Goal: Information Seeking & Learning: Learn about a topic

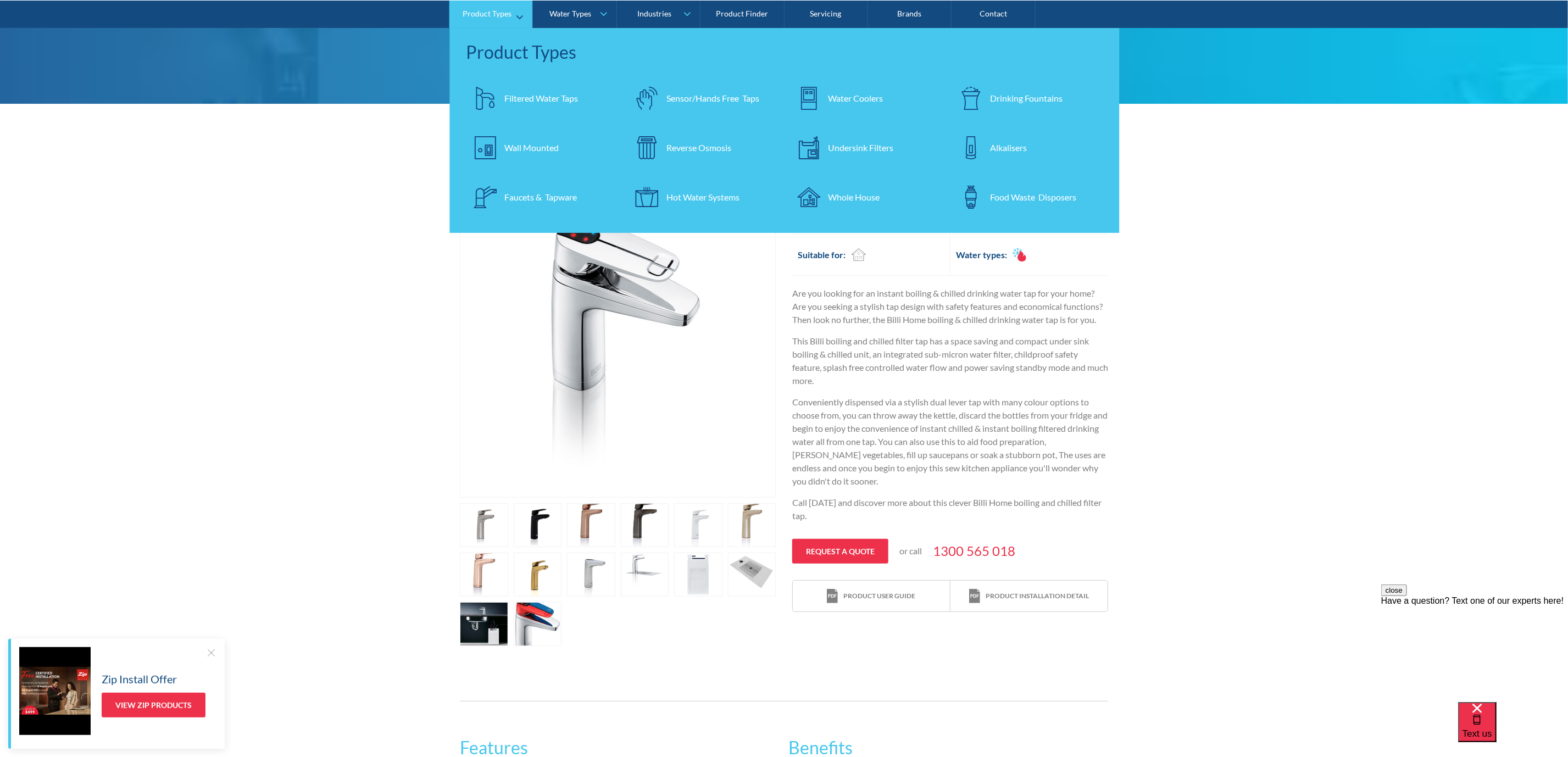
click at [554, 94] on div "Filtered Water Taps" at bounding box center [540, 99] width 73 height 13
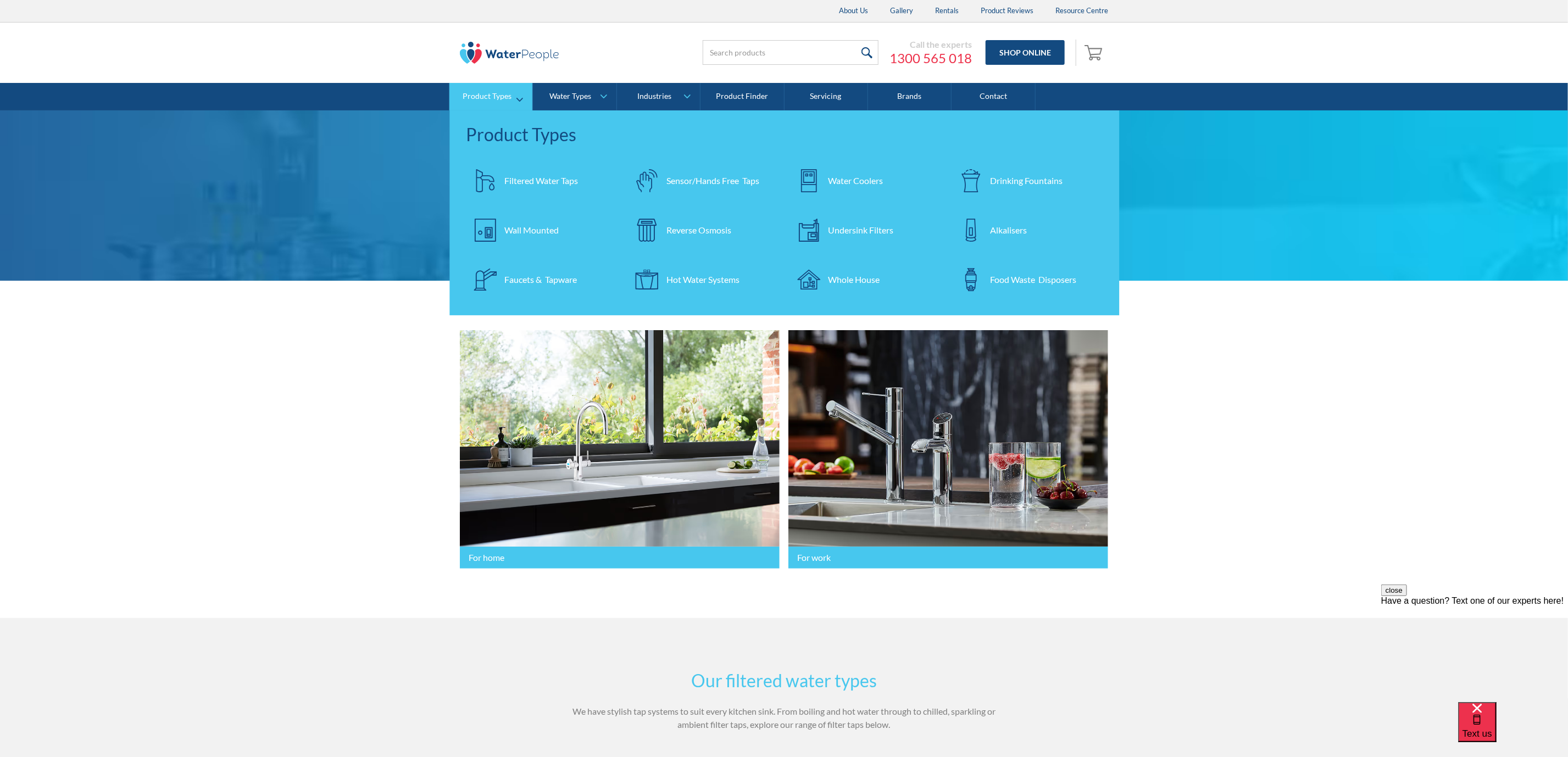
click at [554, 177] on div "Filtered Water Taps" at bounding box center [540, 181] width 73 height 13
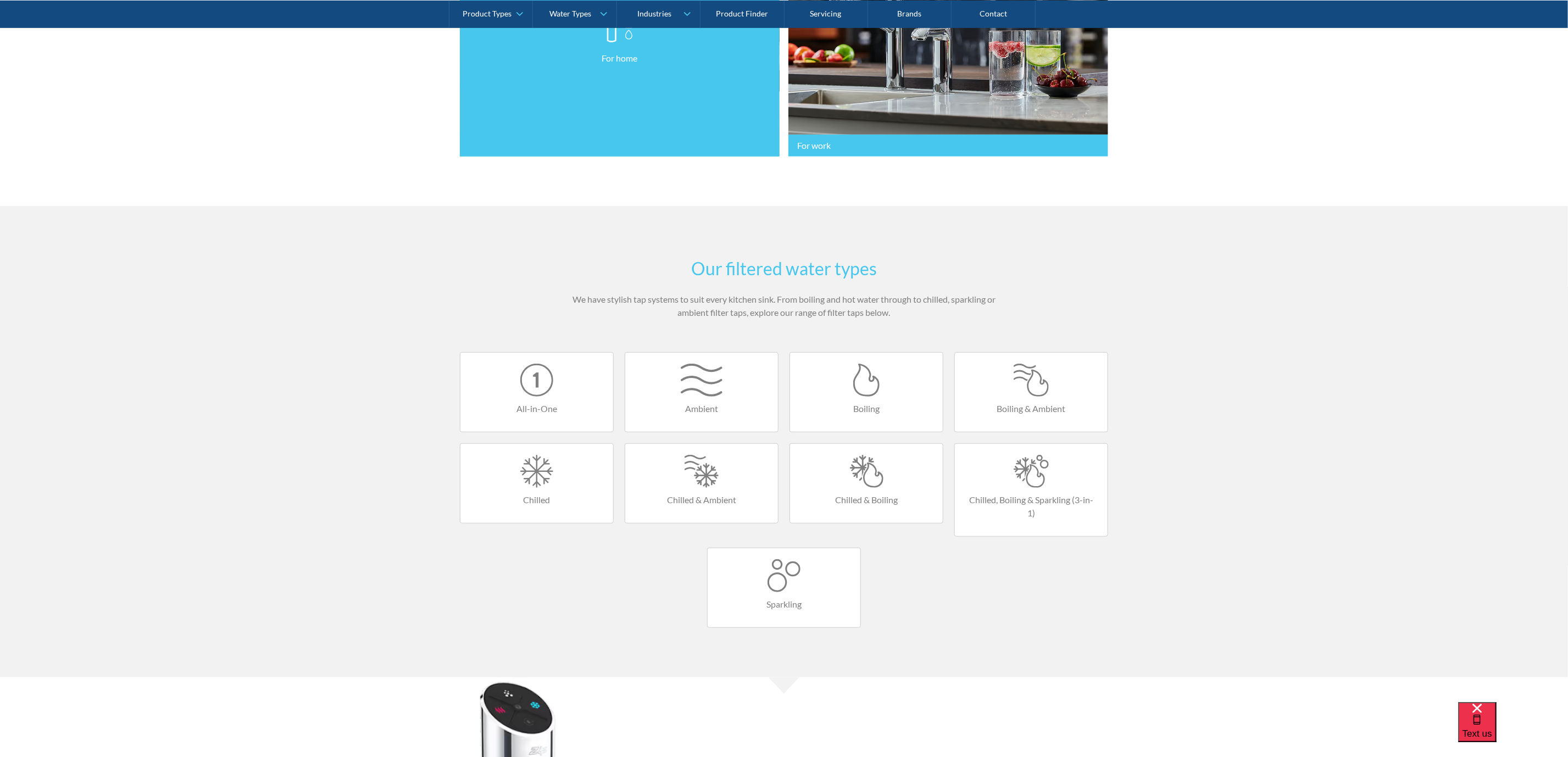
click at [627, 78] on link "For home" at bounding box center [619, 38] width 320 height 239
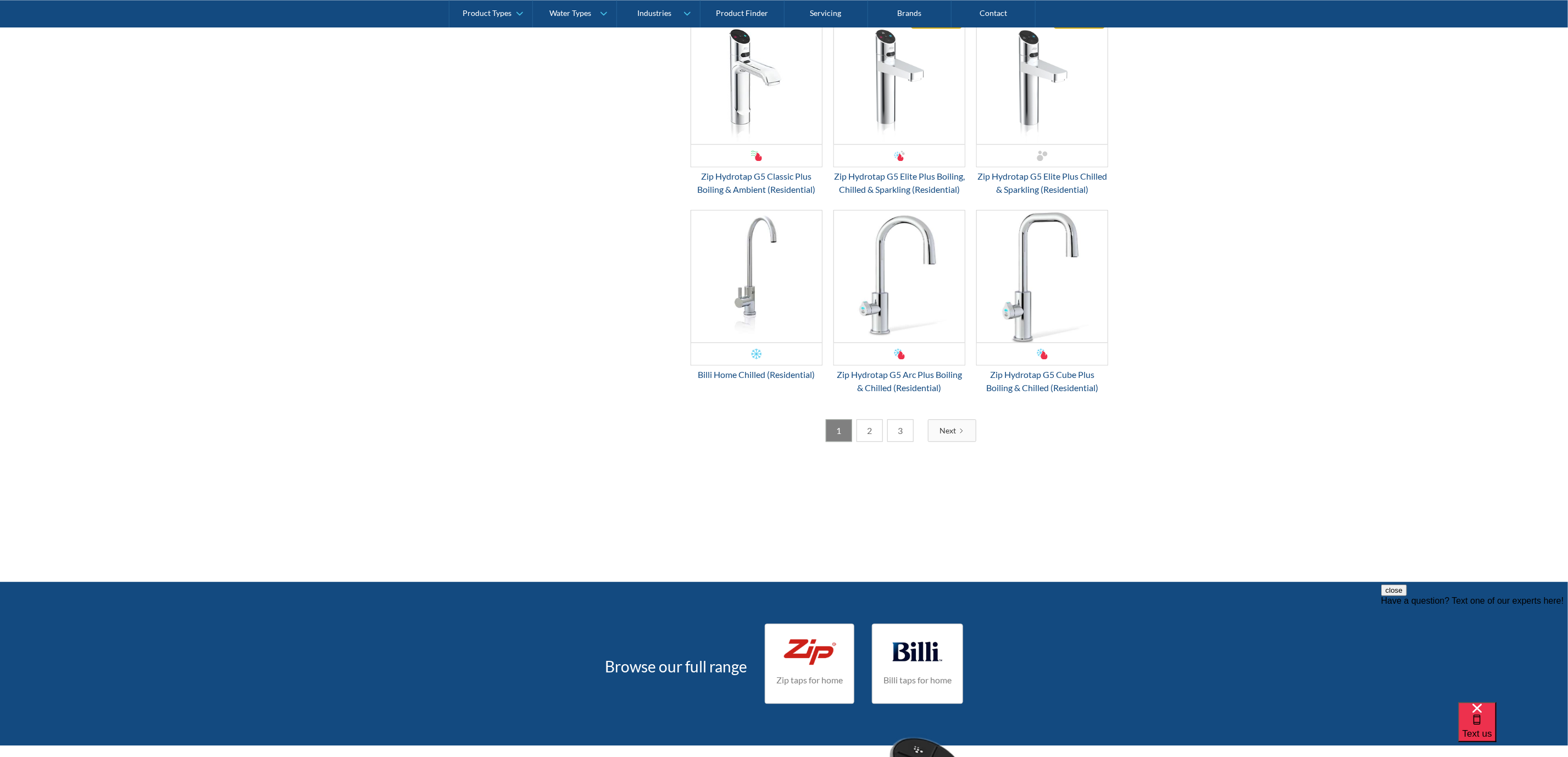
click at [878, 442] on link "2" at bounding box center [870, 431] width 27 height 23
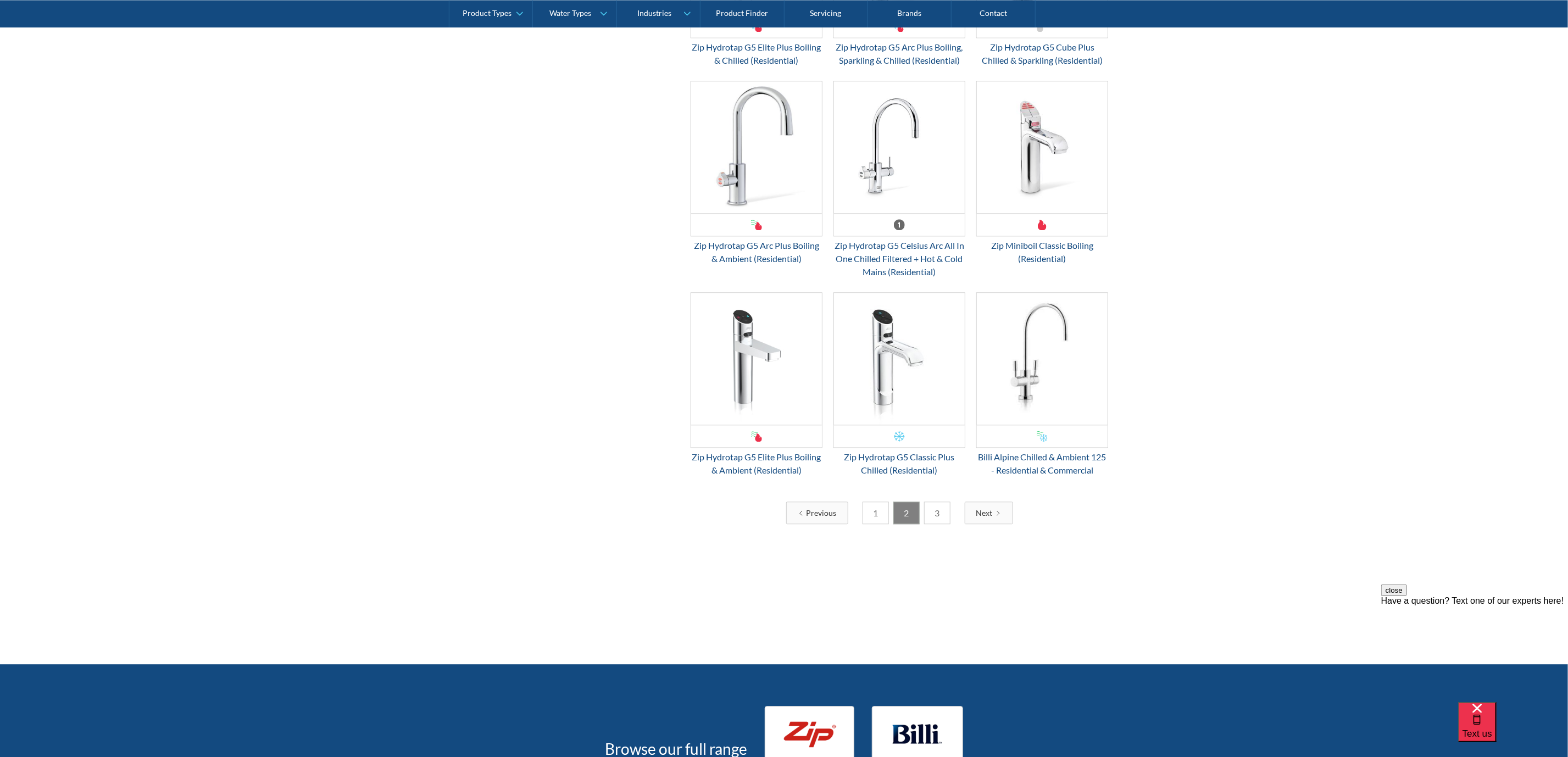
scroll to position [1402, 0]
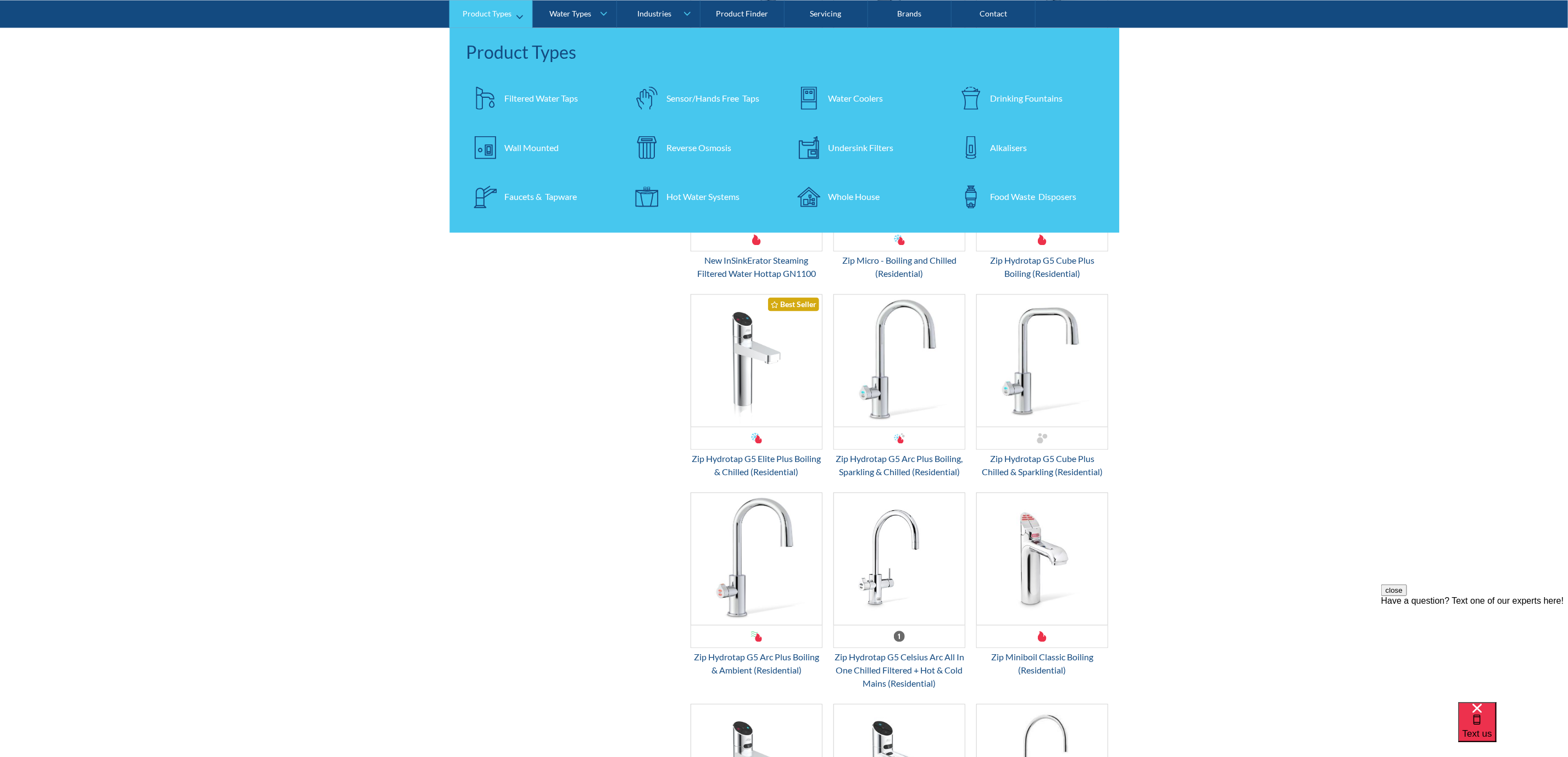
click at [872, 142] on div "Undersink Filters" at bounding box center [861, 147] width 65 height 13
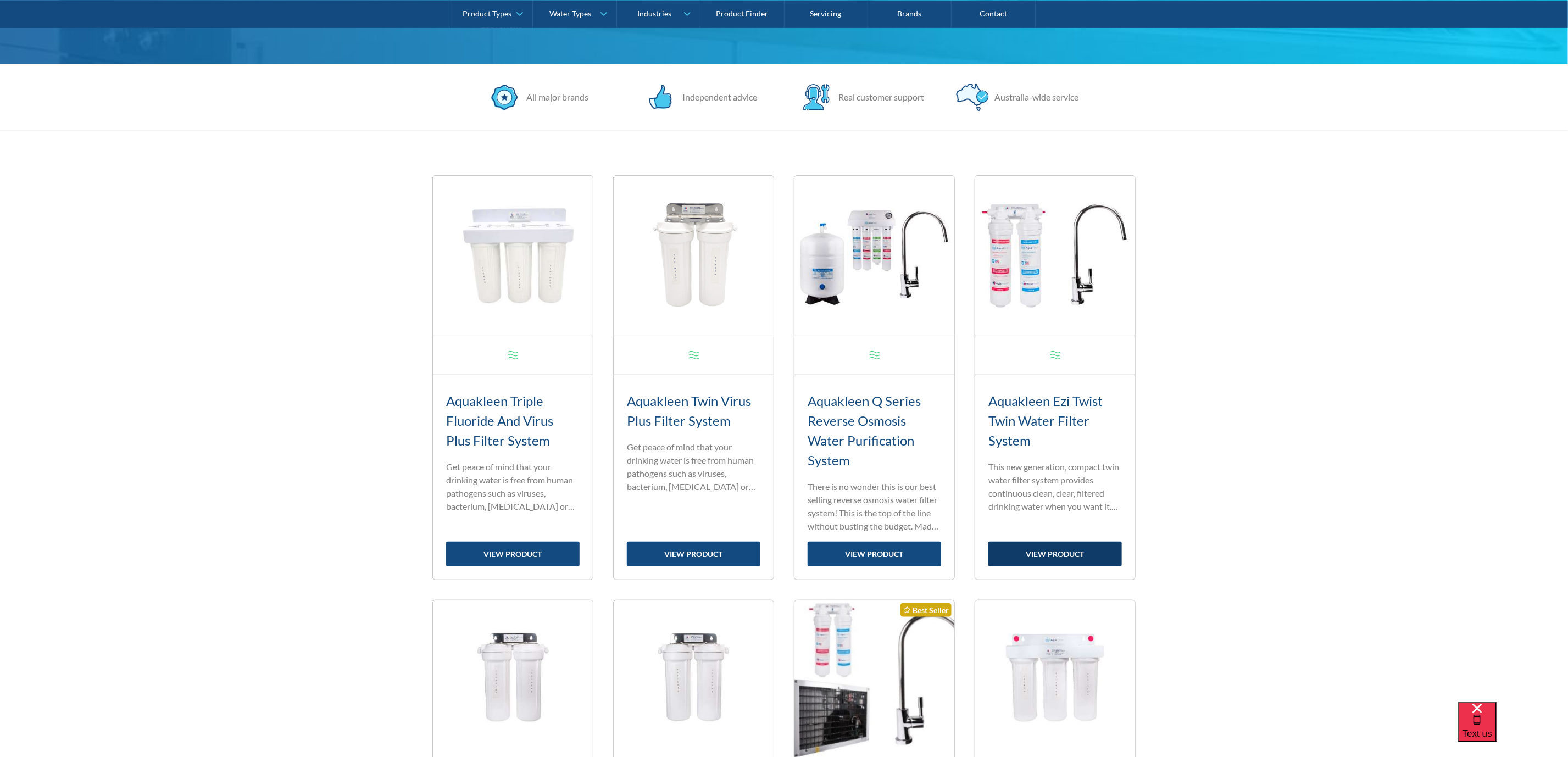
click at [1049, 556] on link "view product" at bounding box center [1054, 554] width 133 height 25
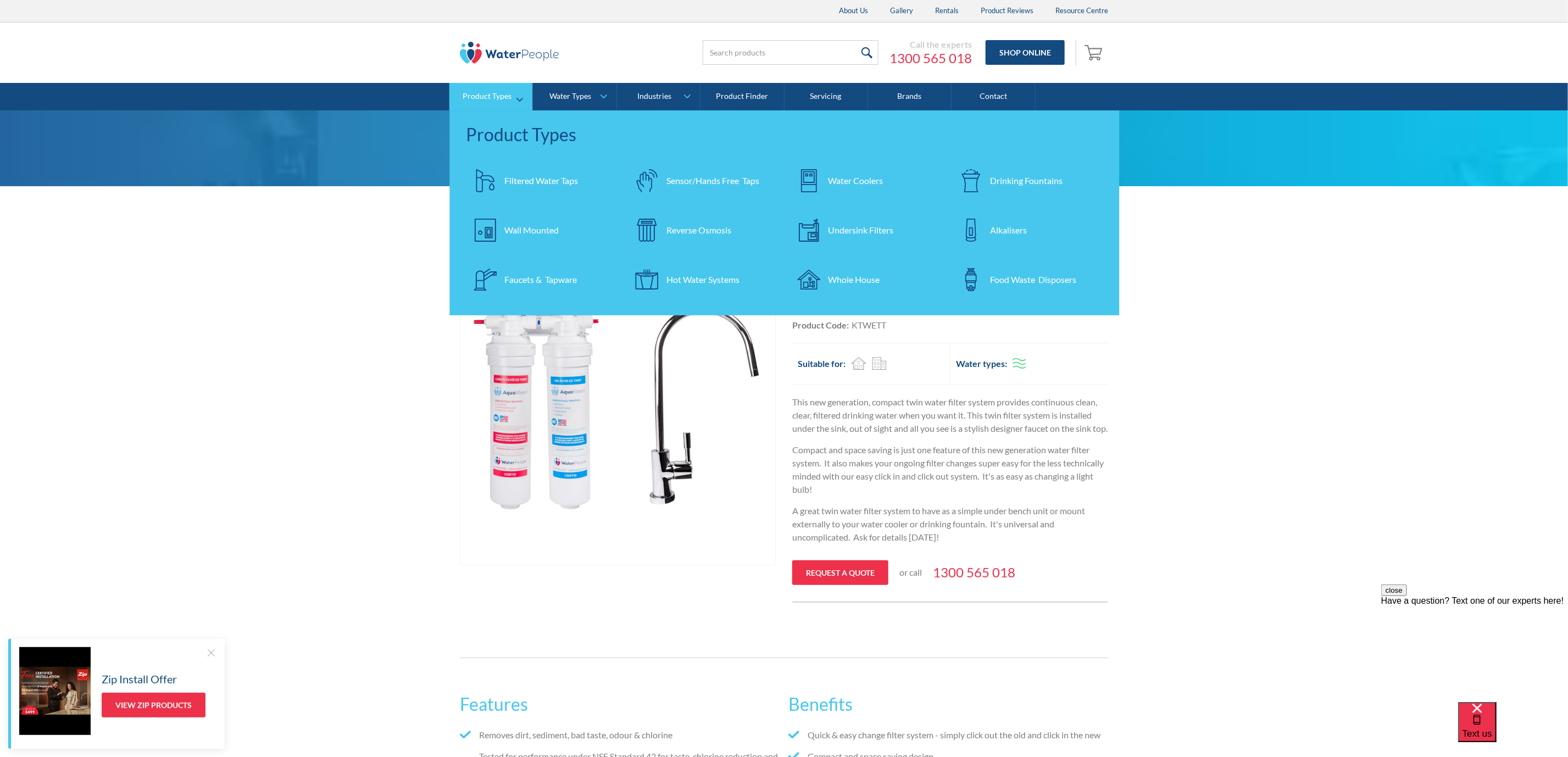
click at [841, 220] on link "Undersink Filters" at bounding box center [865, 230] width 151 height 39
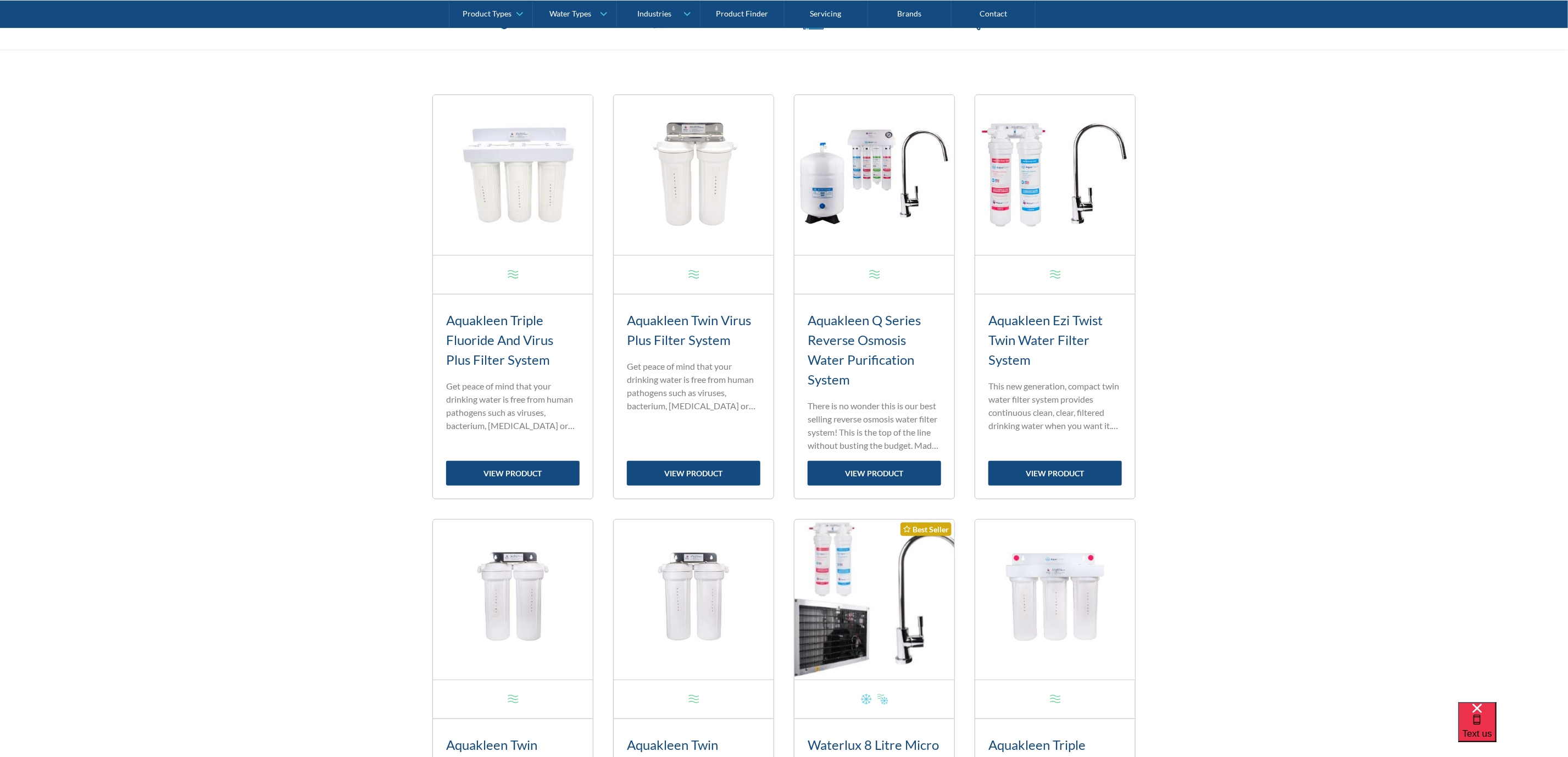
scroll to position [412, 0]
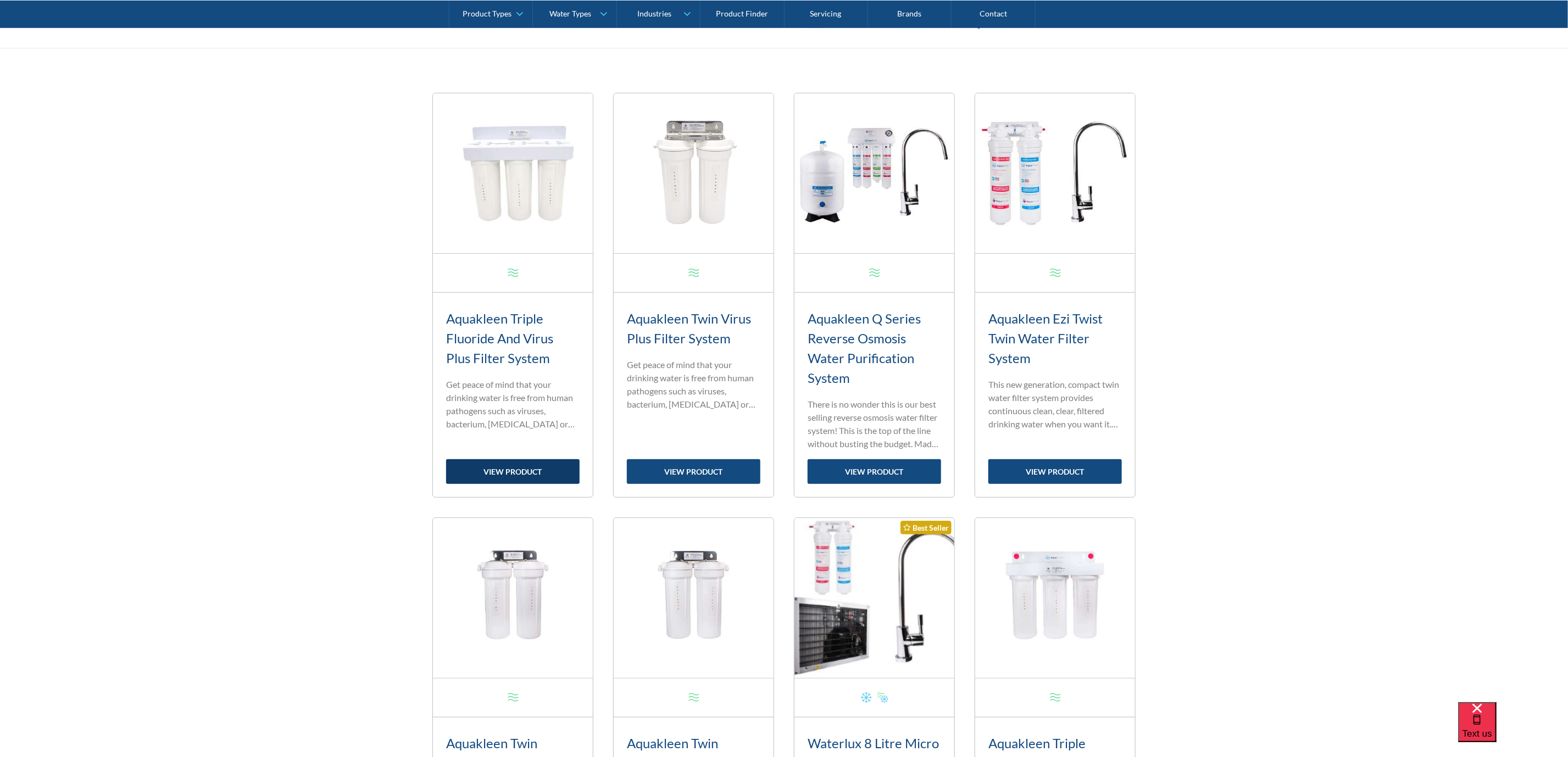
click at [502, 472] on link "view product" at bounding box center [512, 472] width 133 height 25
click at [681, 469] on link "view product" at bounding box center [693, 472] width 133 height 25
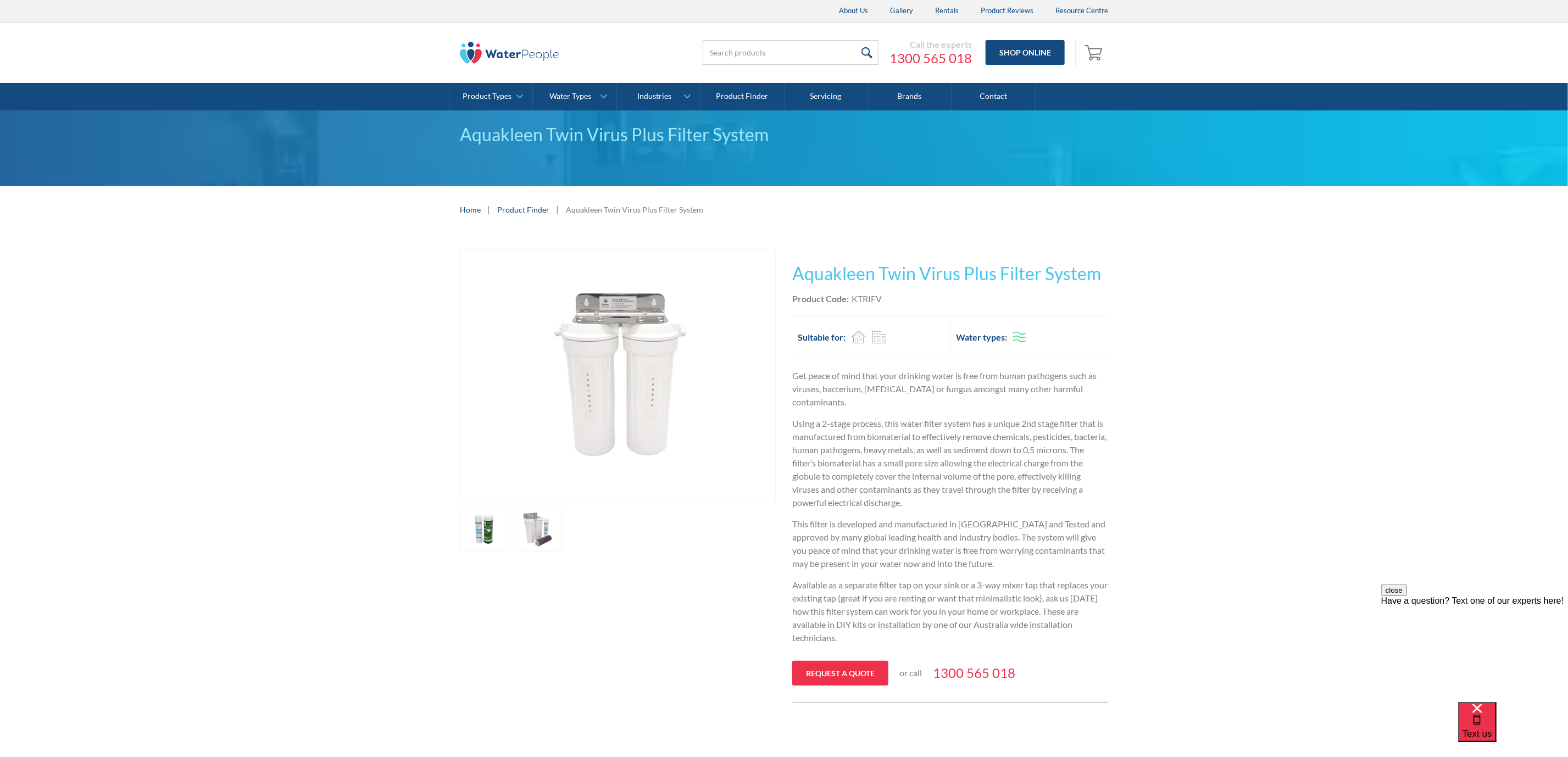
click at [485, 531] on link "open lightbox" at bounding box center [484, 530] width 48 height 44
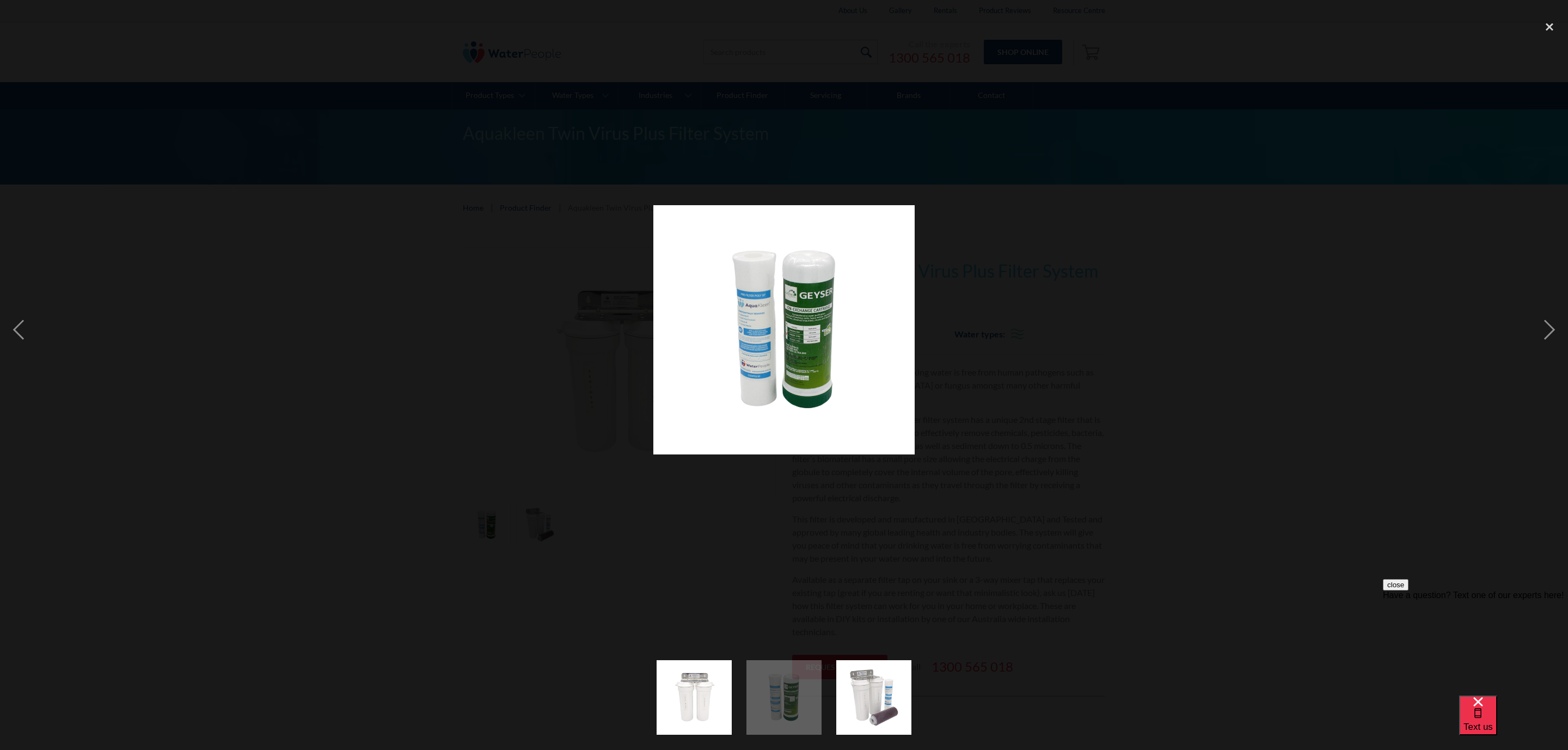
click at [1062, 359] on div at bounding box center [784, 331] width 1568 height 631
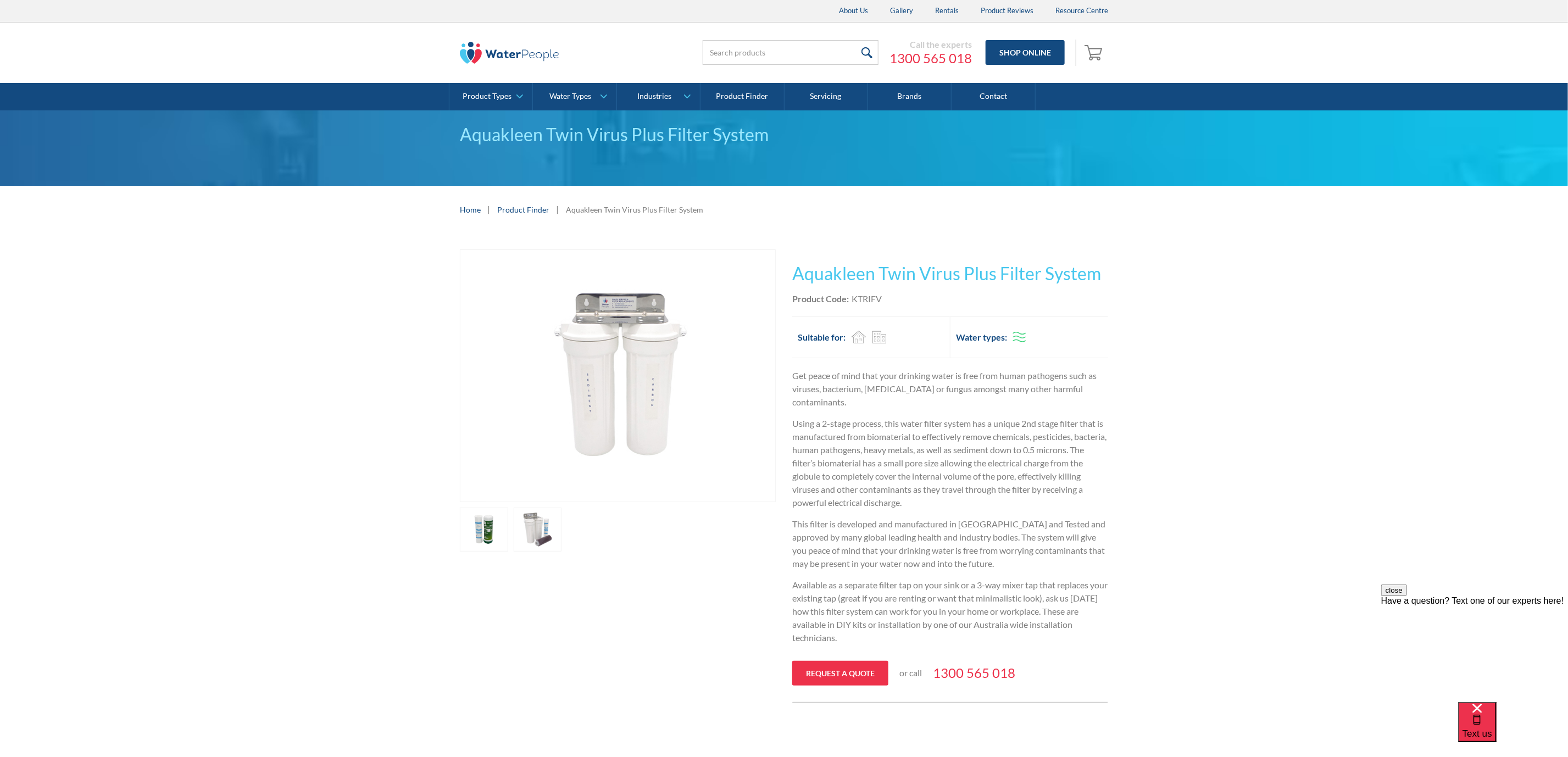
click at [508, 540] on link "open lightbox" at bounding box center [484, 530] width 48 height 44
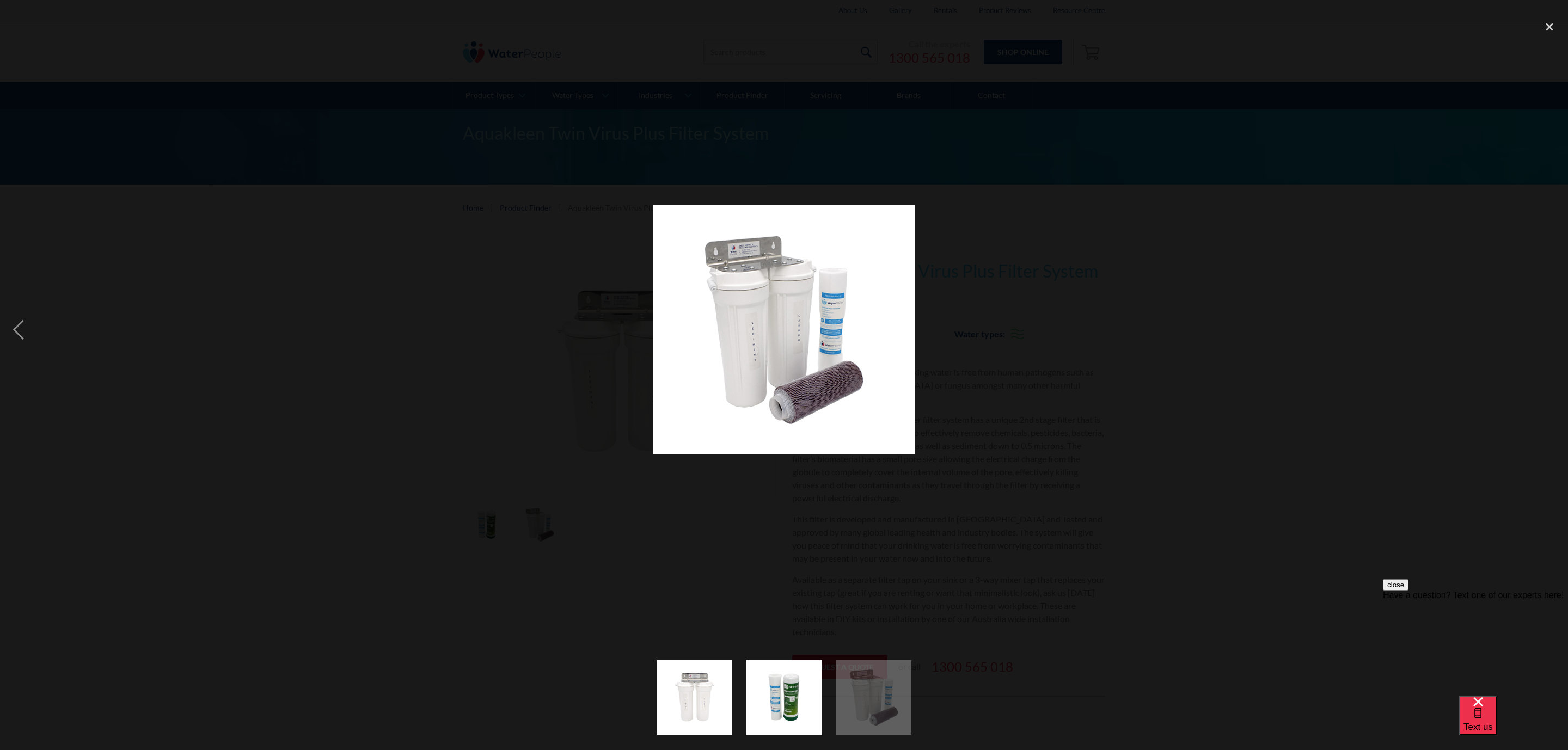
click at [1069, 413] on div at bounding box center [784, 331] width 1568 height 631
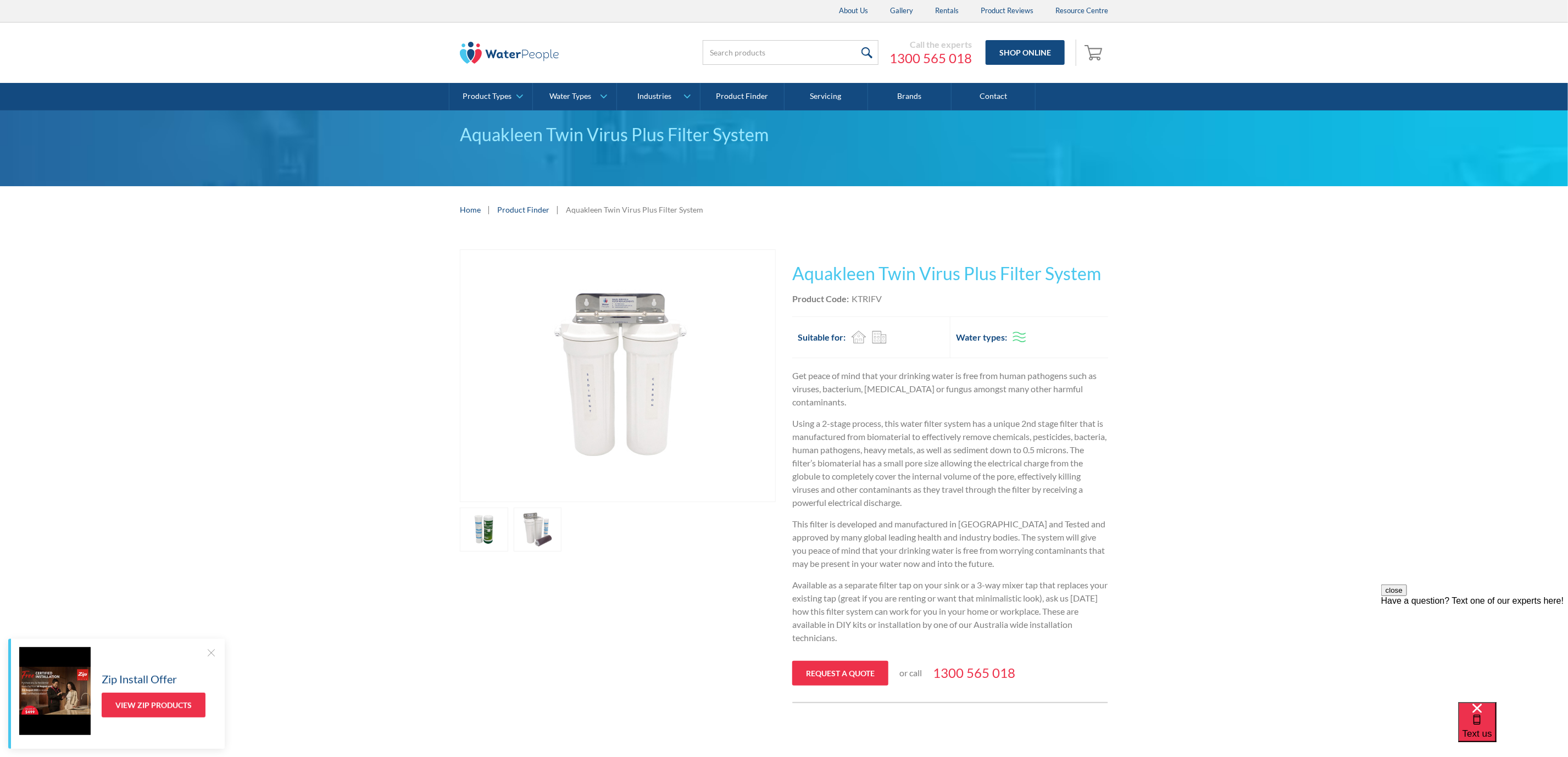
click at [503, 529] on link "open lightbox" at bounding box center [484, 530] width 48 height 44
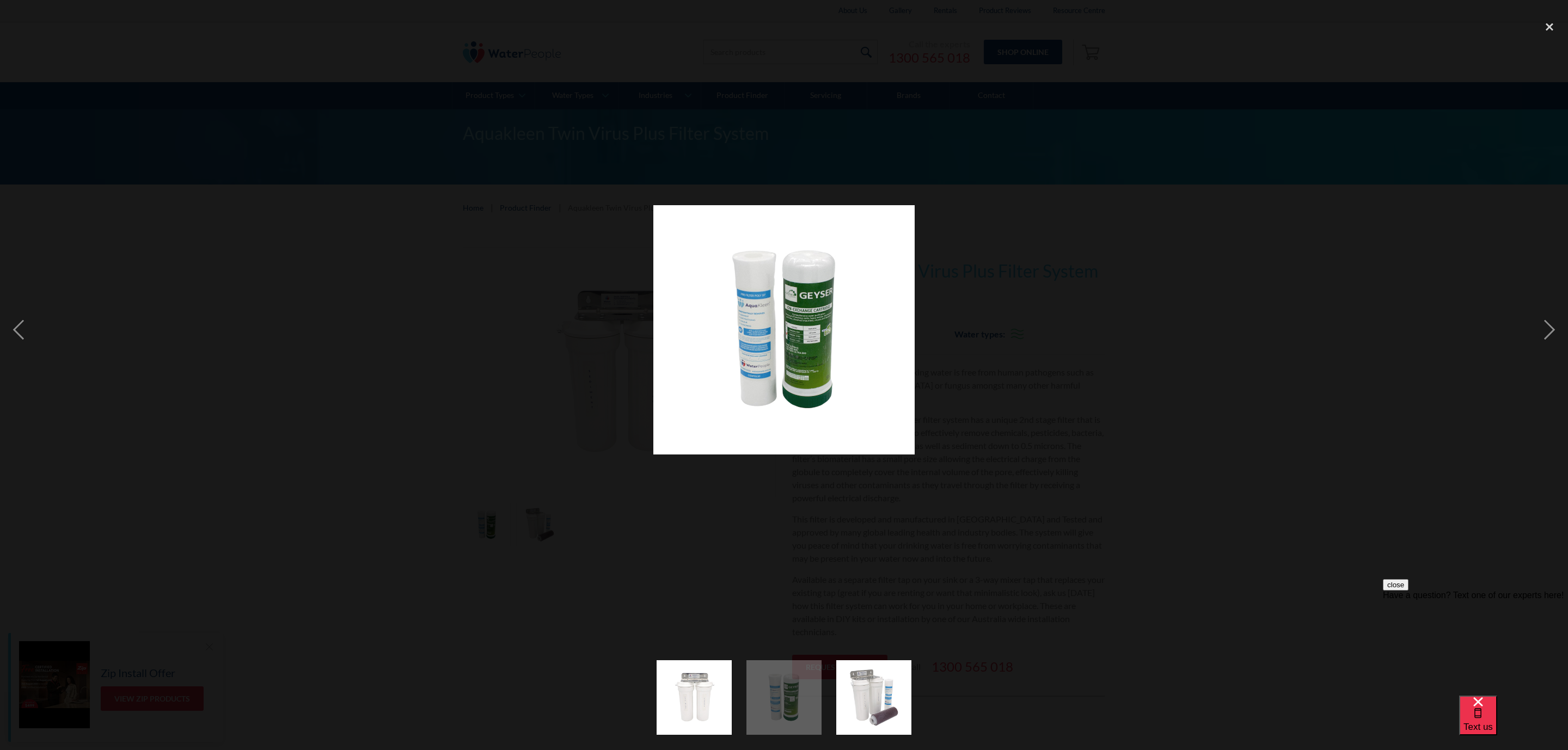
click at [1007, 439] on div at bounding box center [784, 331] width 1568 height 631
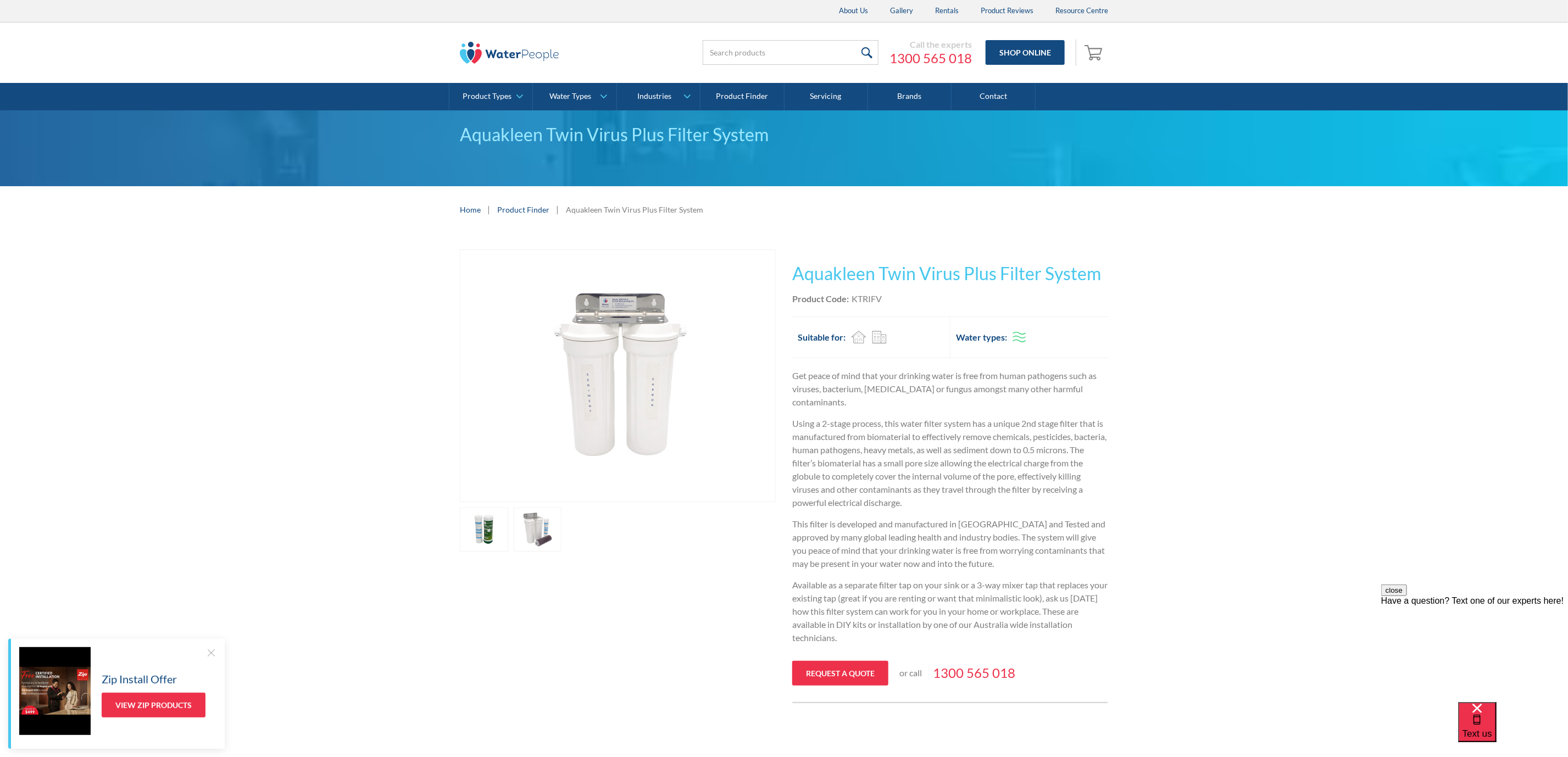
click at [508, 536] on link "open lightbox" at bounding box center [484, 530] width 48 height 44
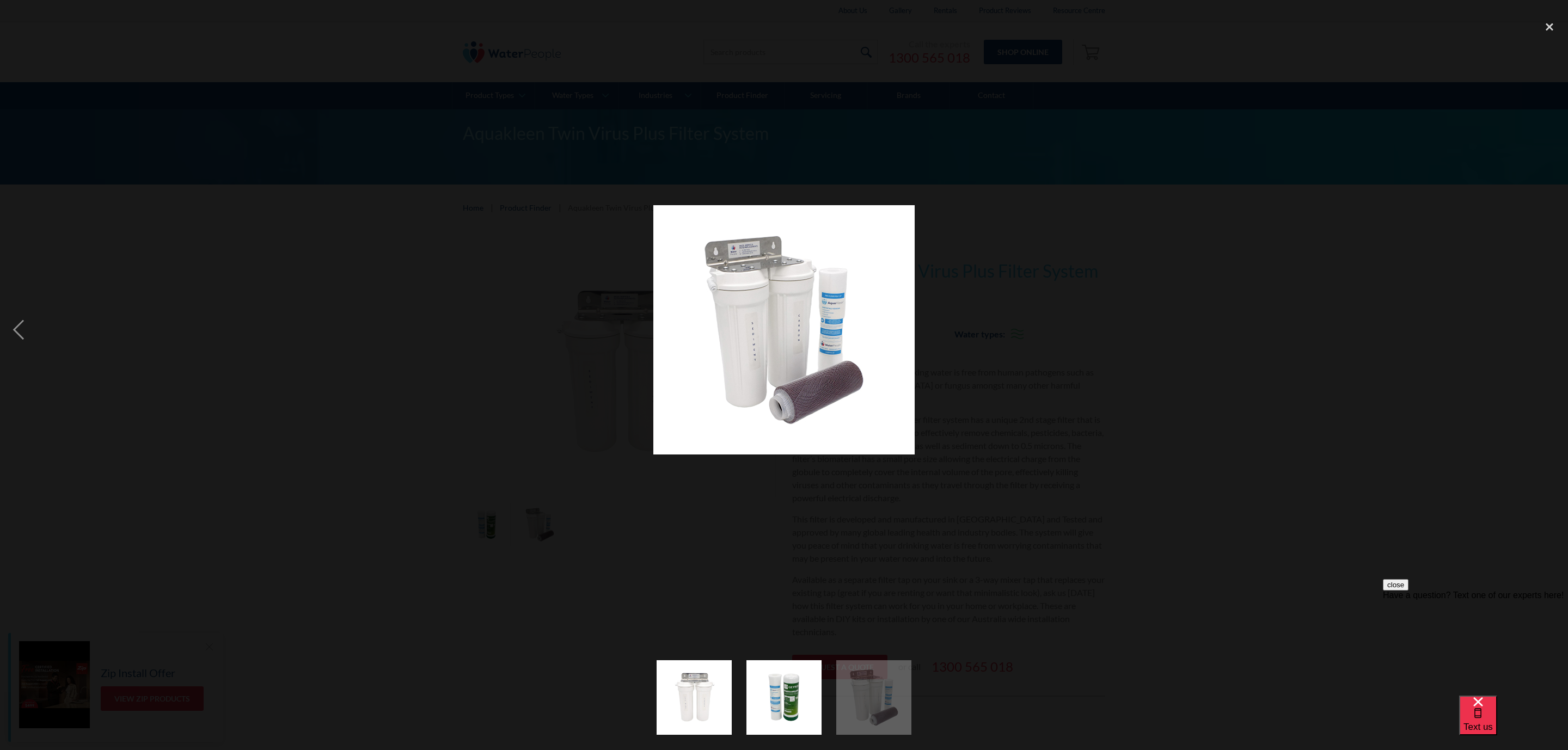
click at [1169, 362] on div at bounding box center [784, 331] width 1568 height 631
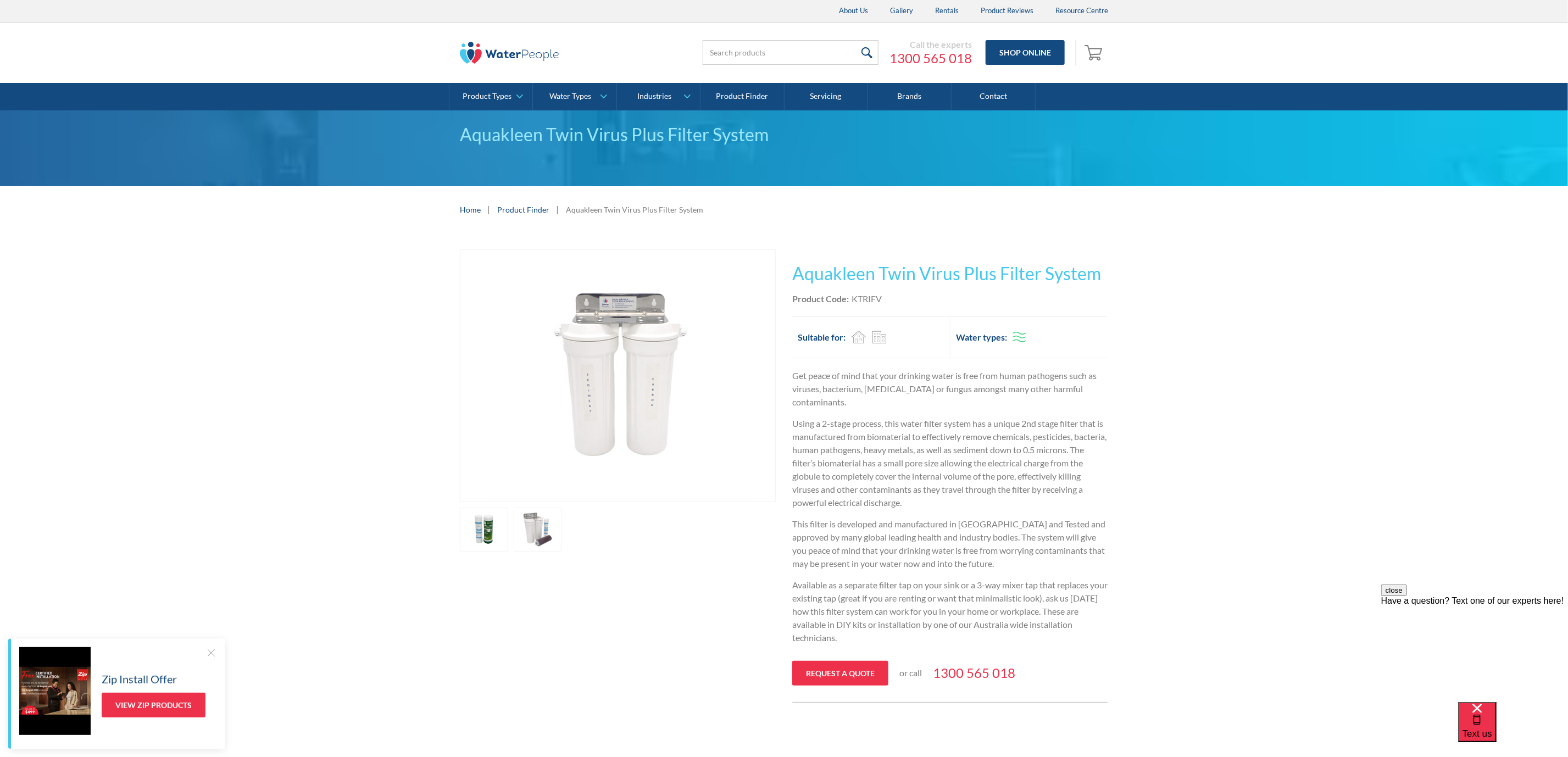
click at [484, 540] on link "open lightbox" at bounding box center [484, 530] width 48 height 44
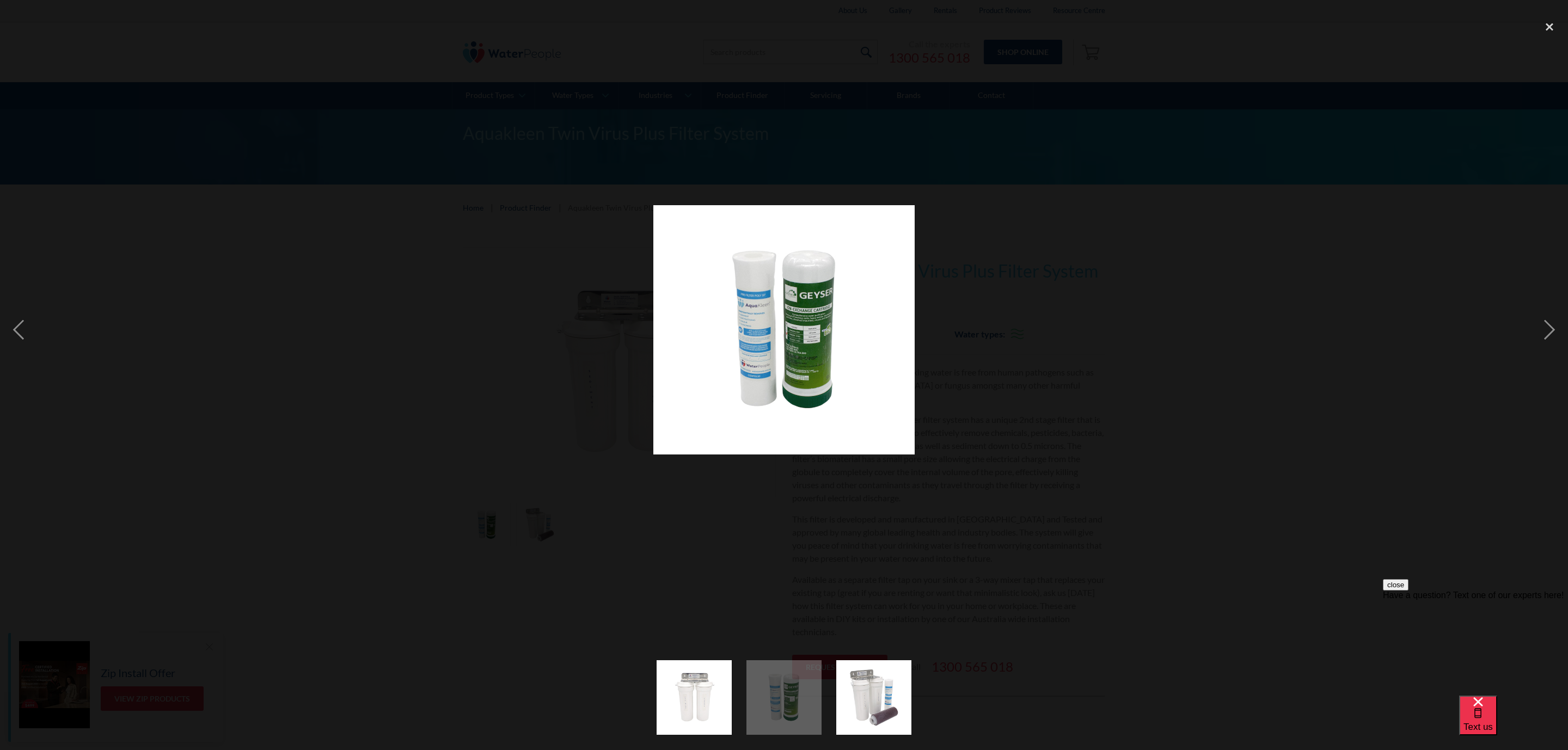
click at [1173, 387] on div at bounding box center [784, 331] width 1568 height 631
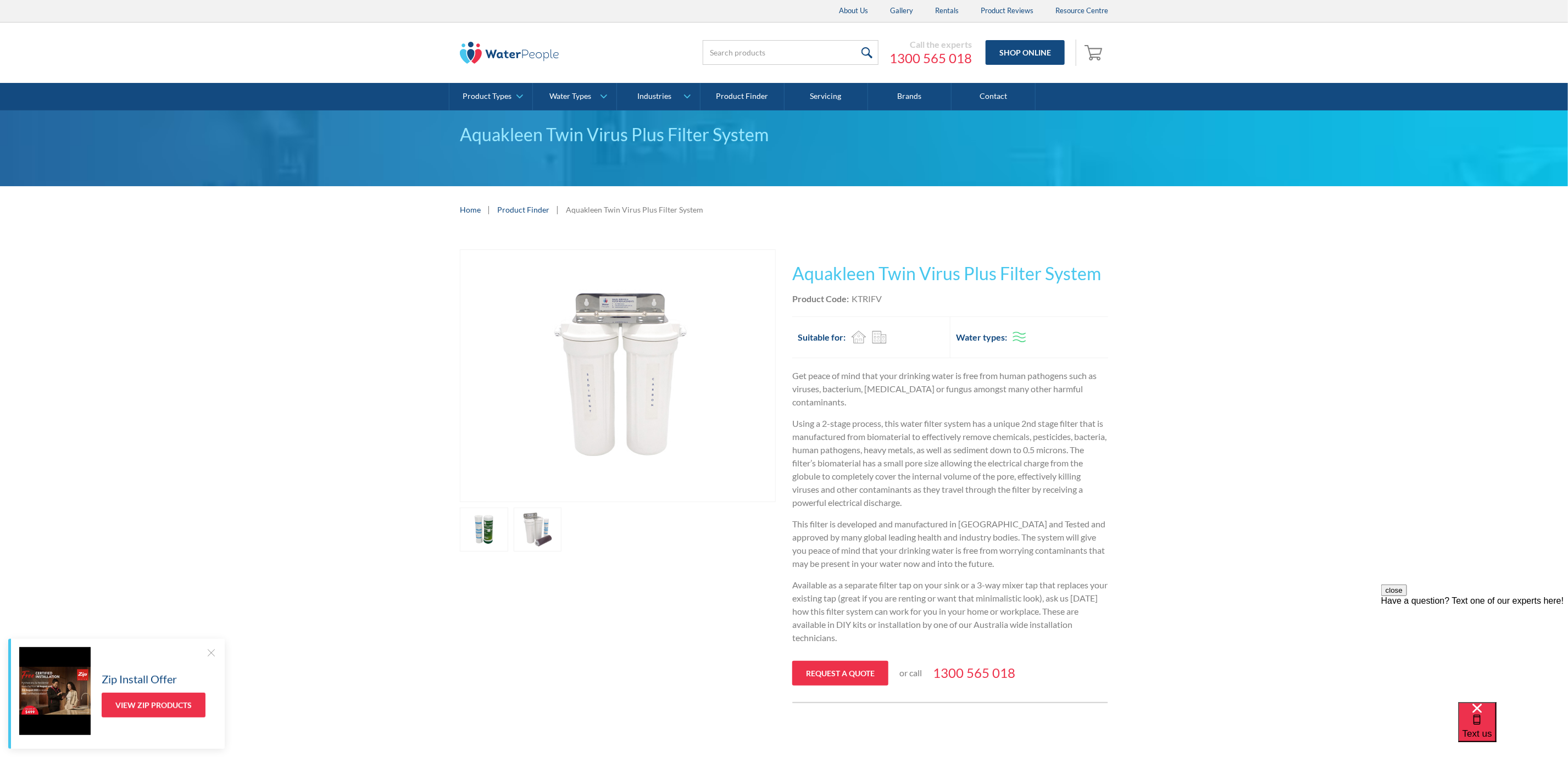
click at [508, 540] on link "open lightbox" at bounding box center [484, 530] width 48 height 44
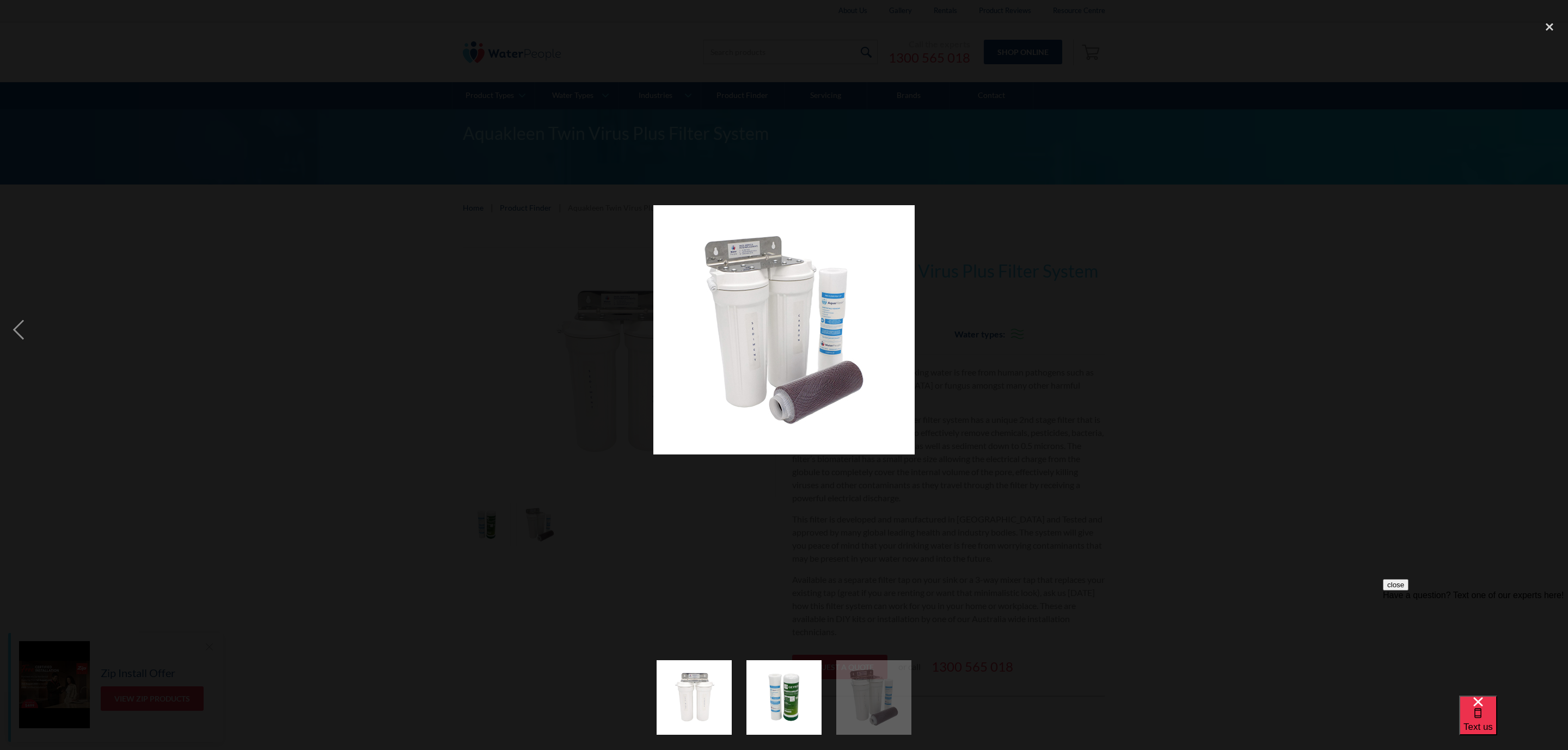
click at [1307, 379] on div at bounding box center [784, 331] width 1568 height 631
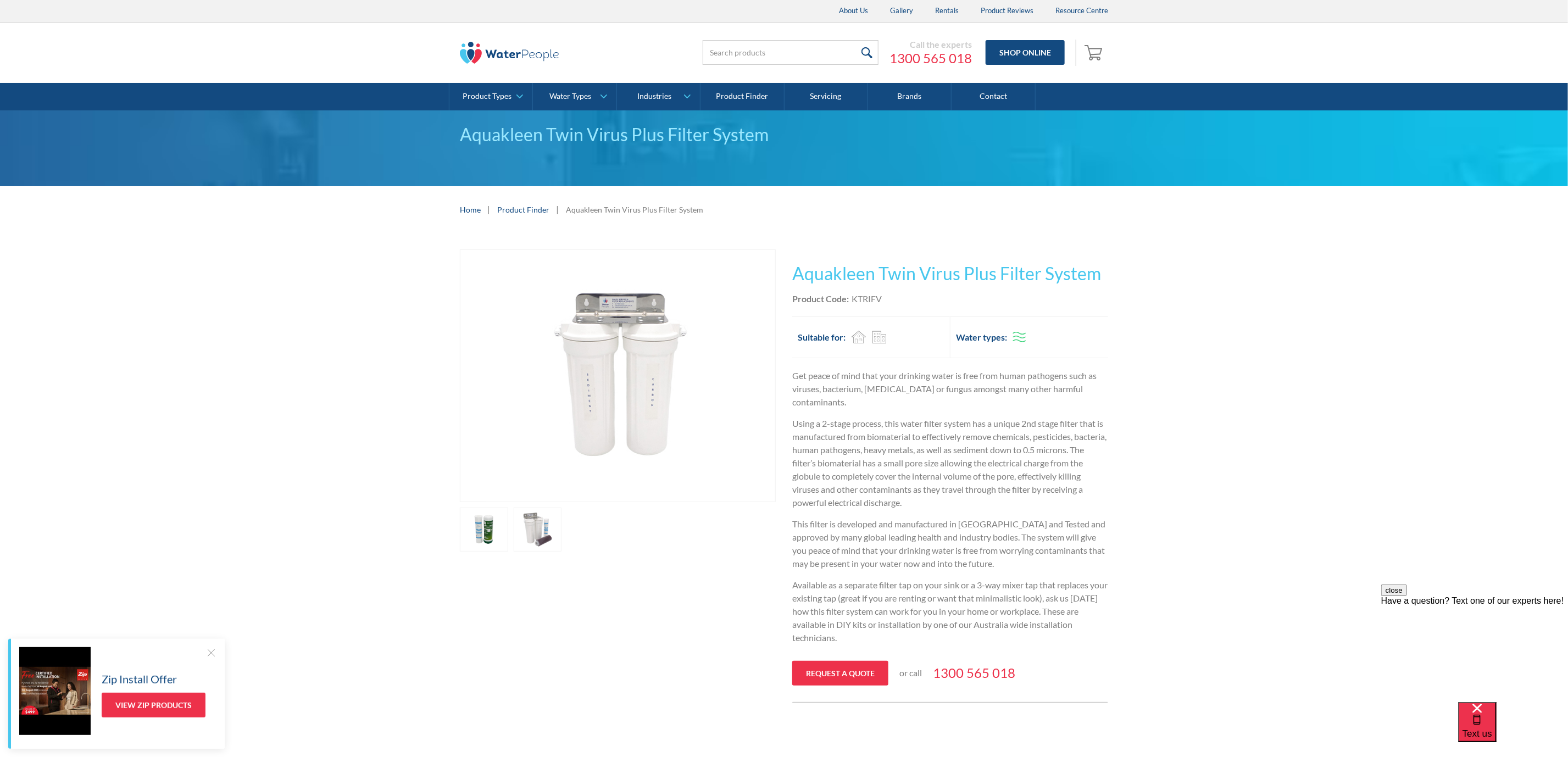
click at [508, 524] on link "open lightbox" at bounding box center [484, 530] width 48 height 44
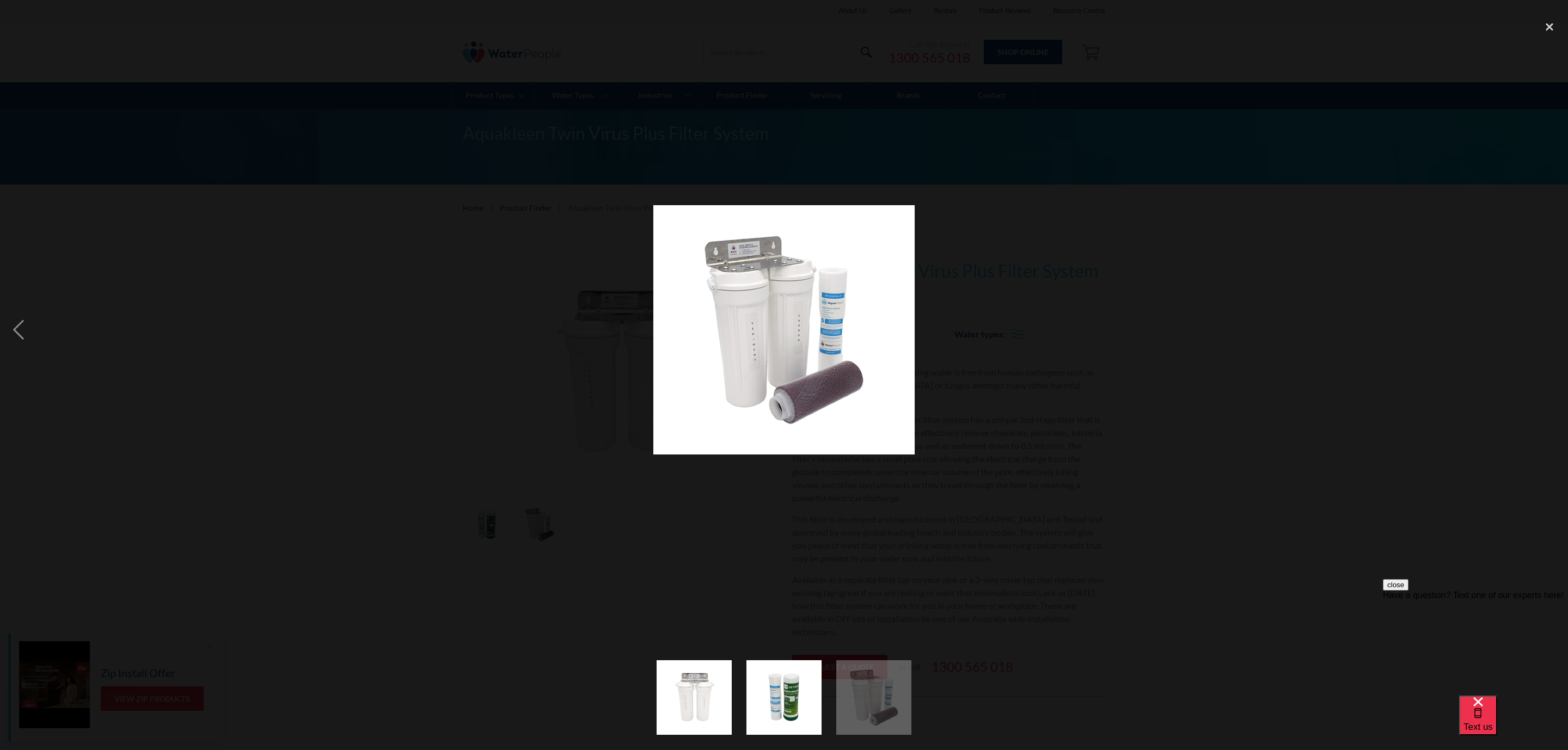
click at [1263, 329] on div at bounding box center [784, 331] width 1568 height 631
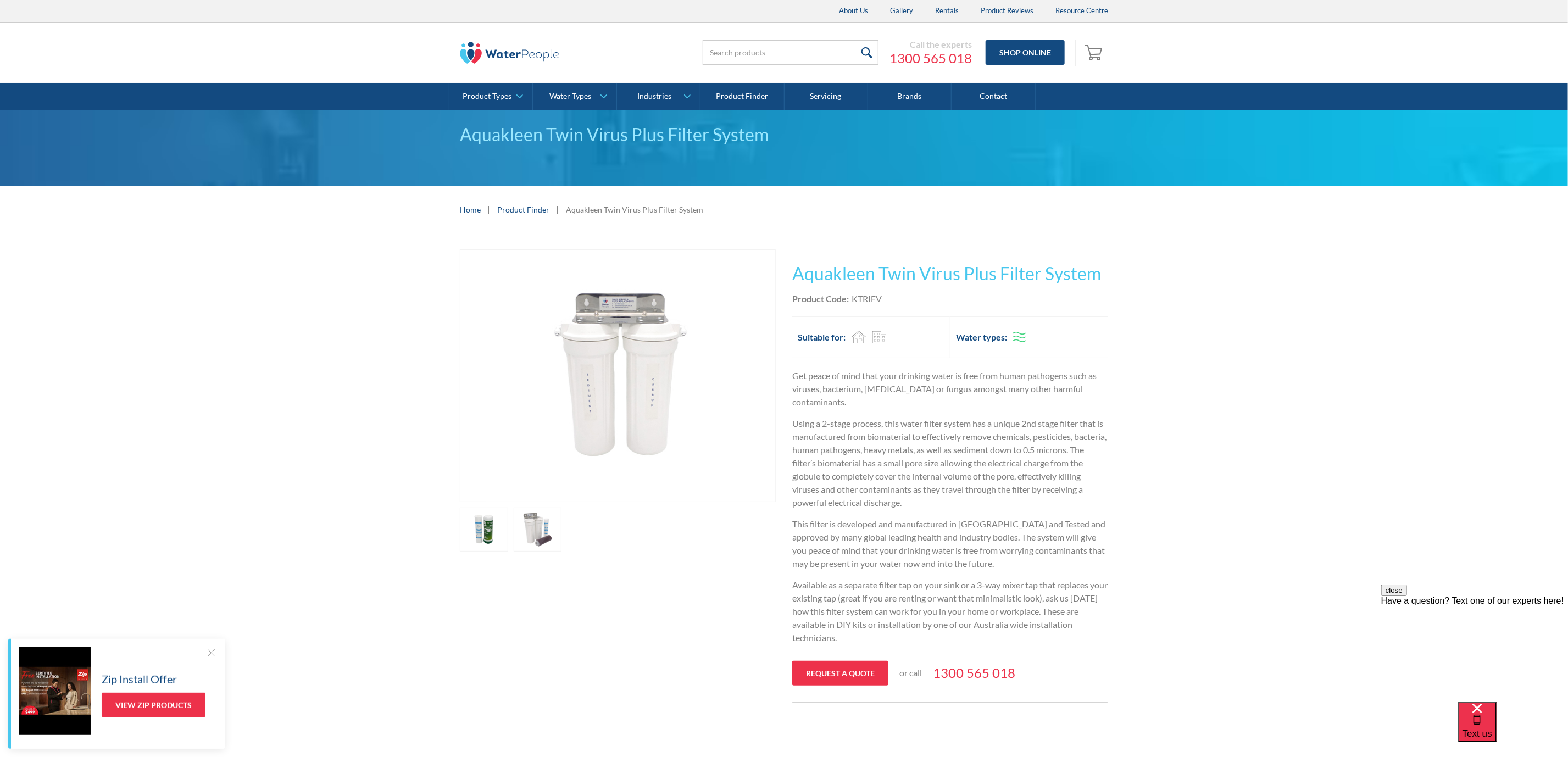
click at [508, 521] on link "open lightbox" at bounding box center [484, 530] width 48 height 44
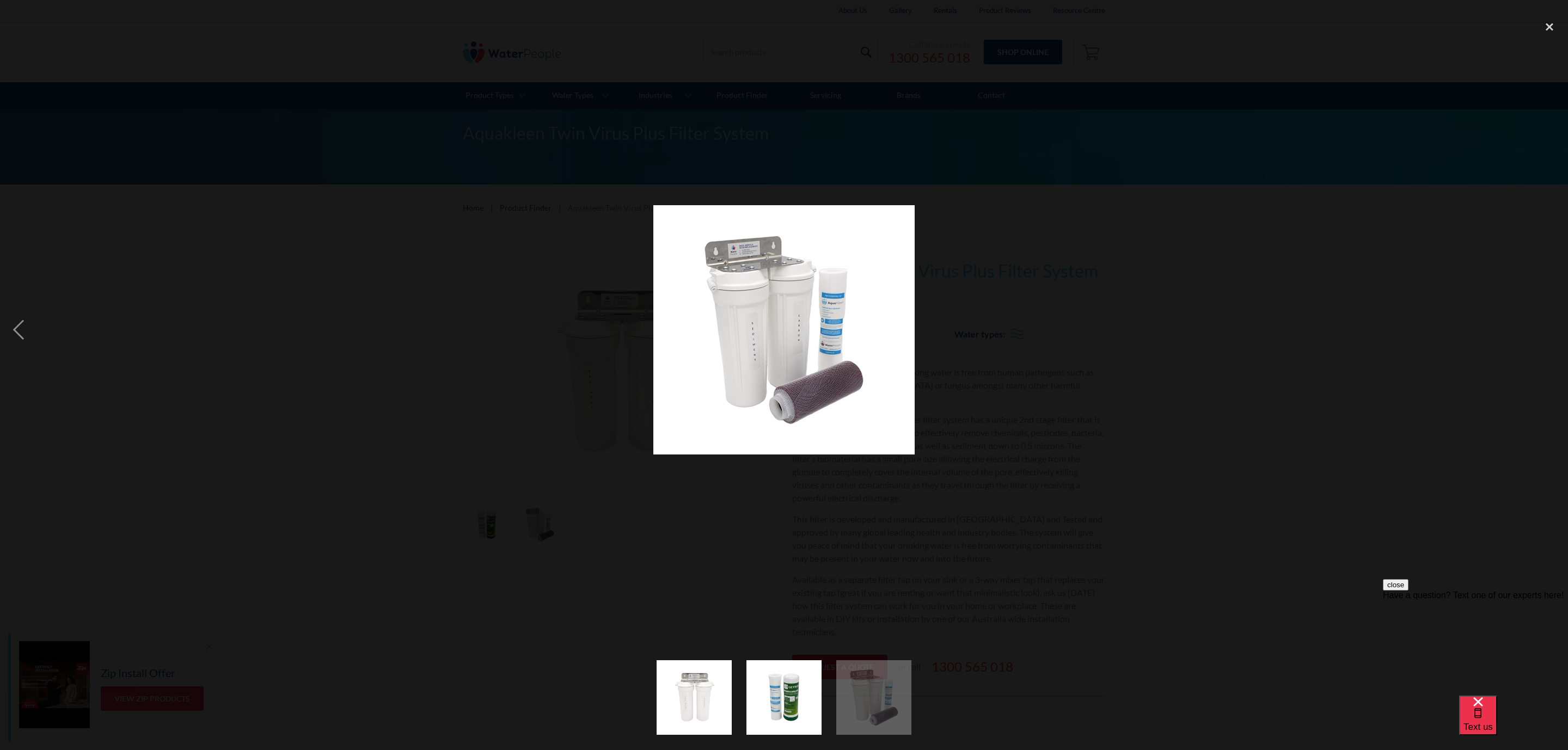
click at [343, 427] on div at bounding box center [784, 331] width 1568 height 631
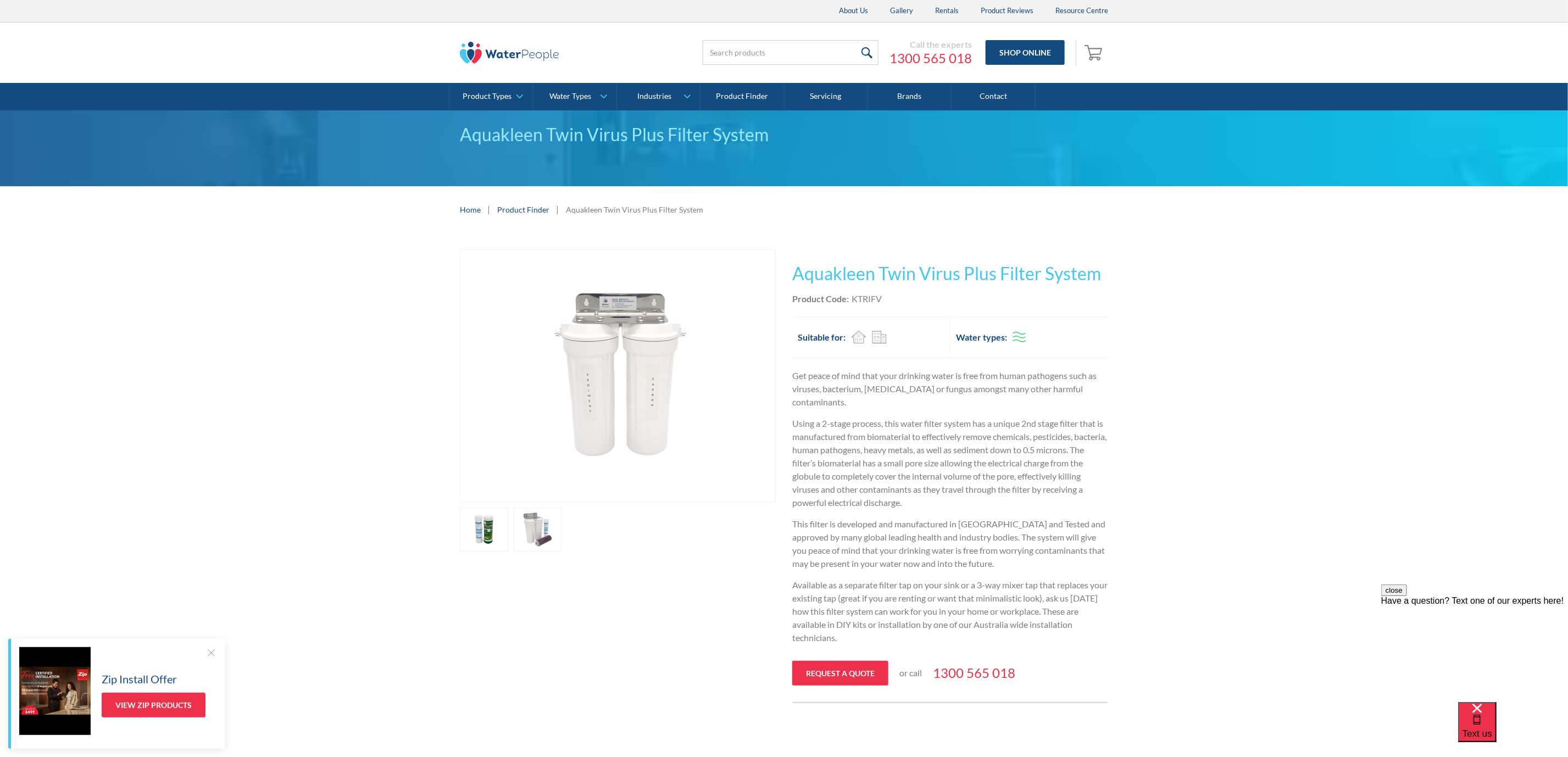
click at [476, 527] on link "open lightbox" at bounding box center [484, 530] width 48 height 44
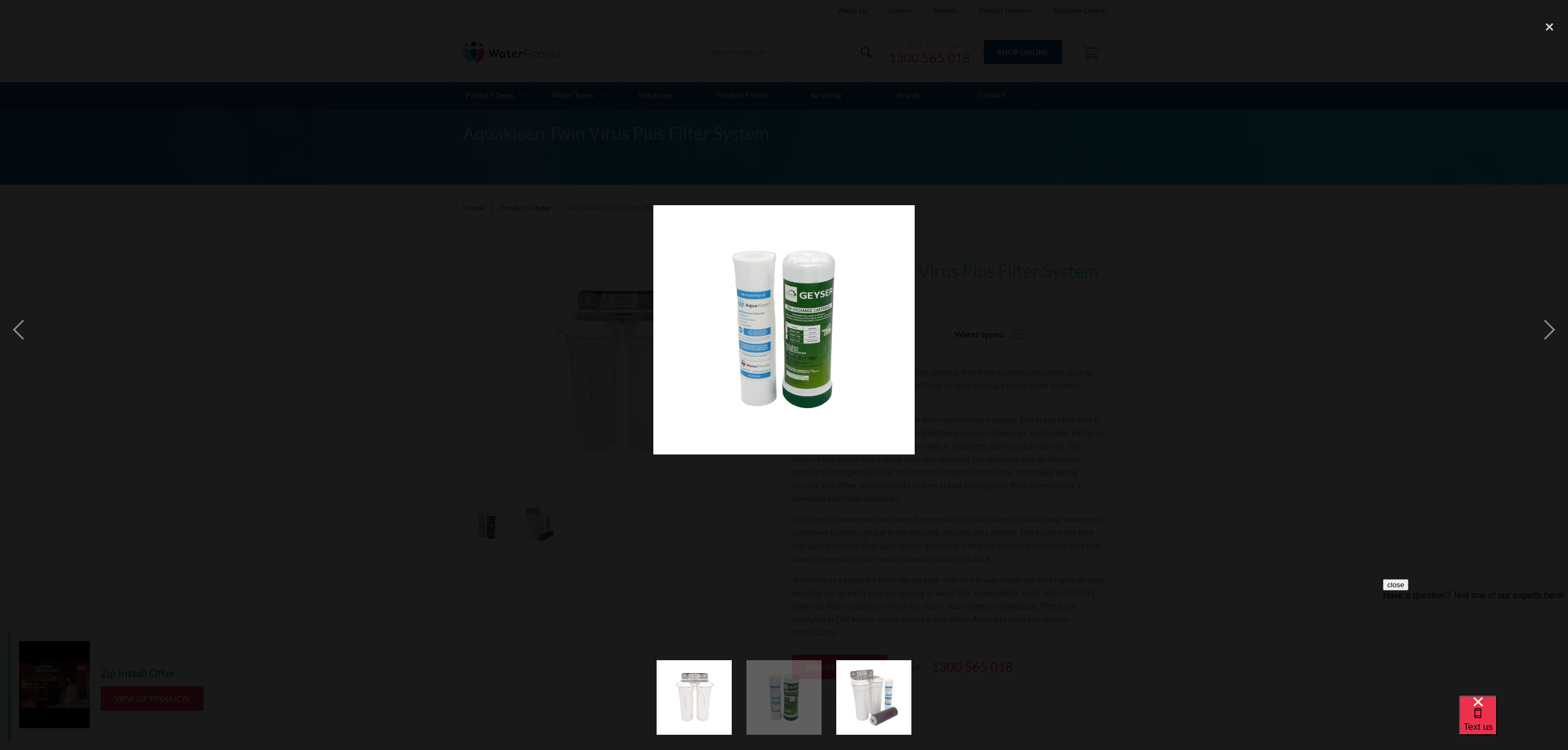
click at [347, 389] on div at bounding box center [784, 331] width 1568 height 631
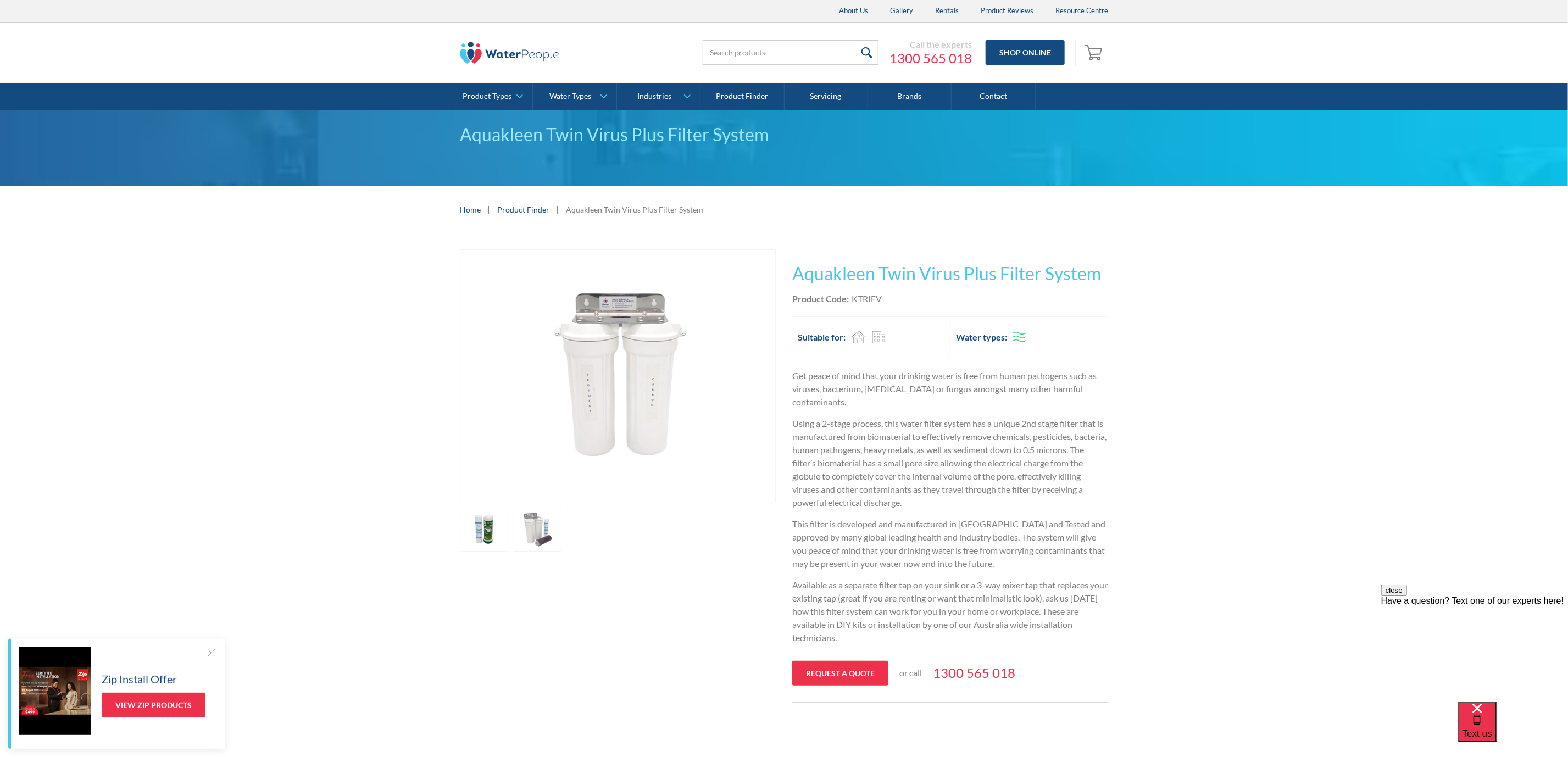
click at [508, 539] on link "open lightbox" at bounding box center [484, 530] width 48 height 44
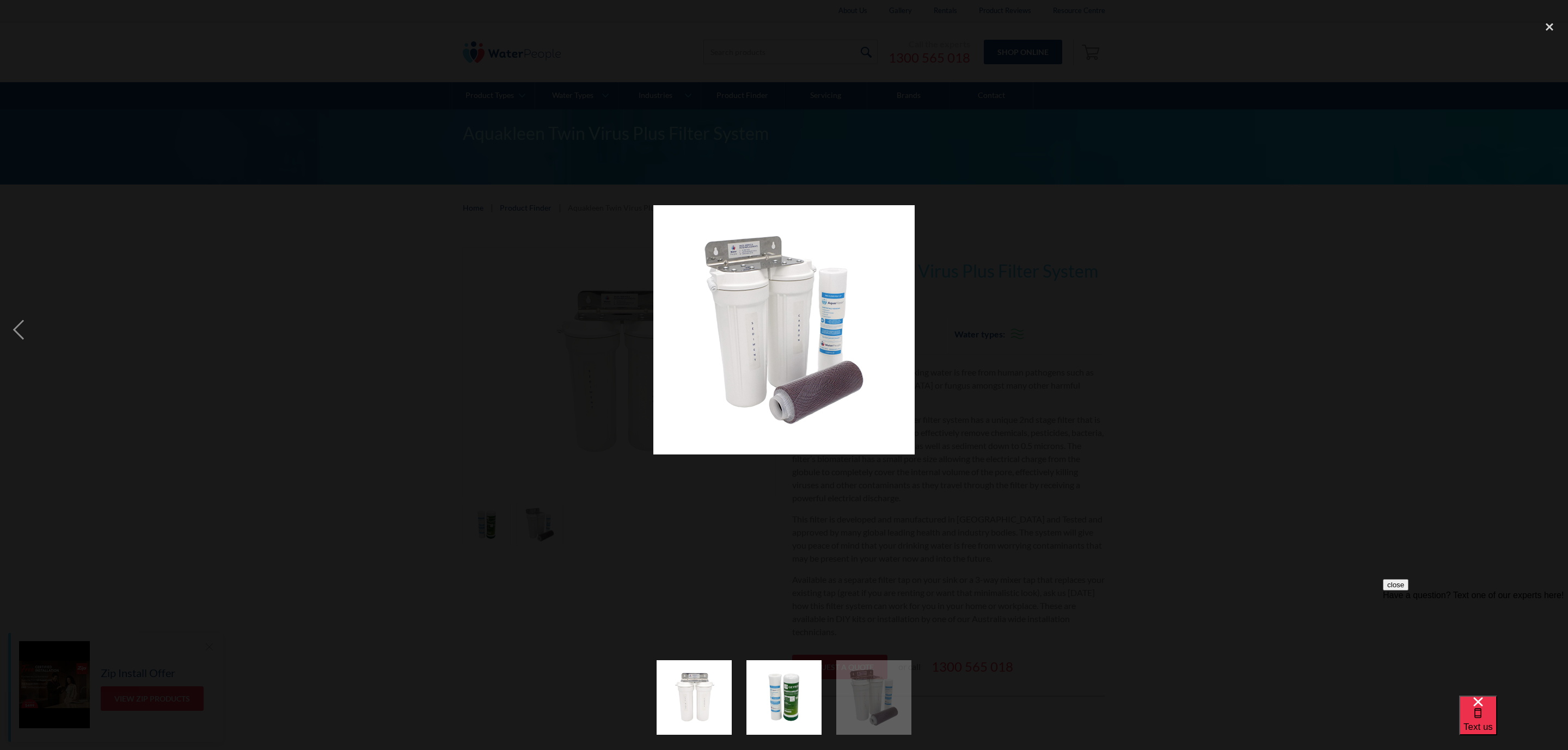
click at [368, 381] on div at bounding box center [784, 331] width 1568 height 631
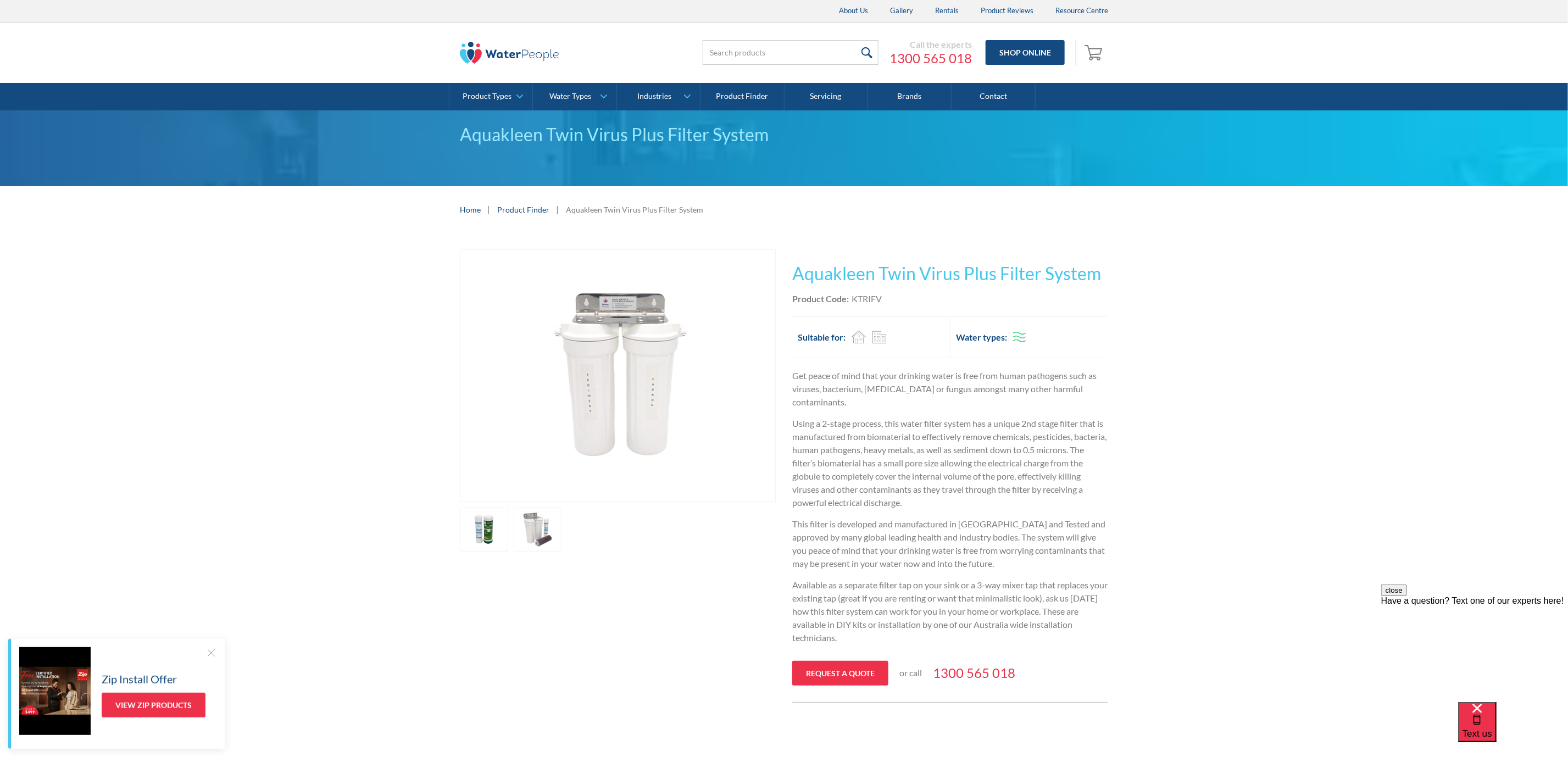
click at [508, 533] on link "open lightbox" at bounding box center [484, 530] width 48 height 44
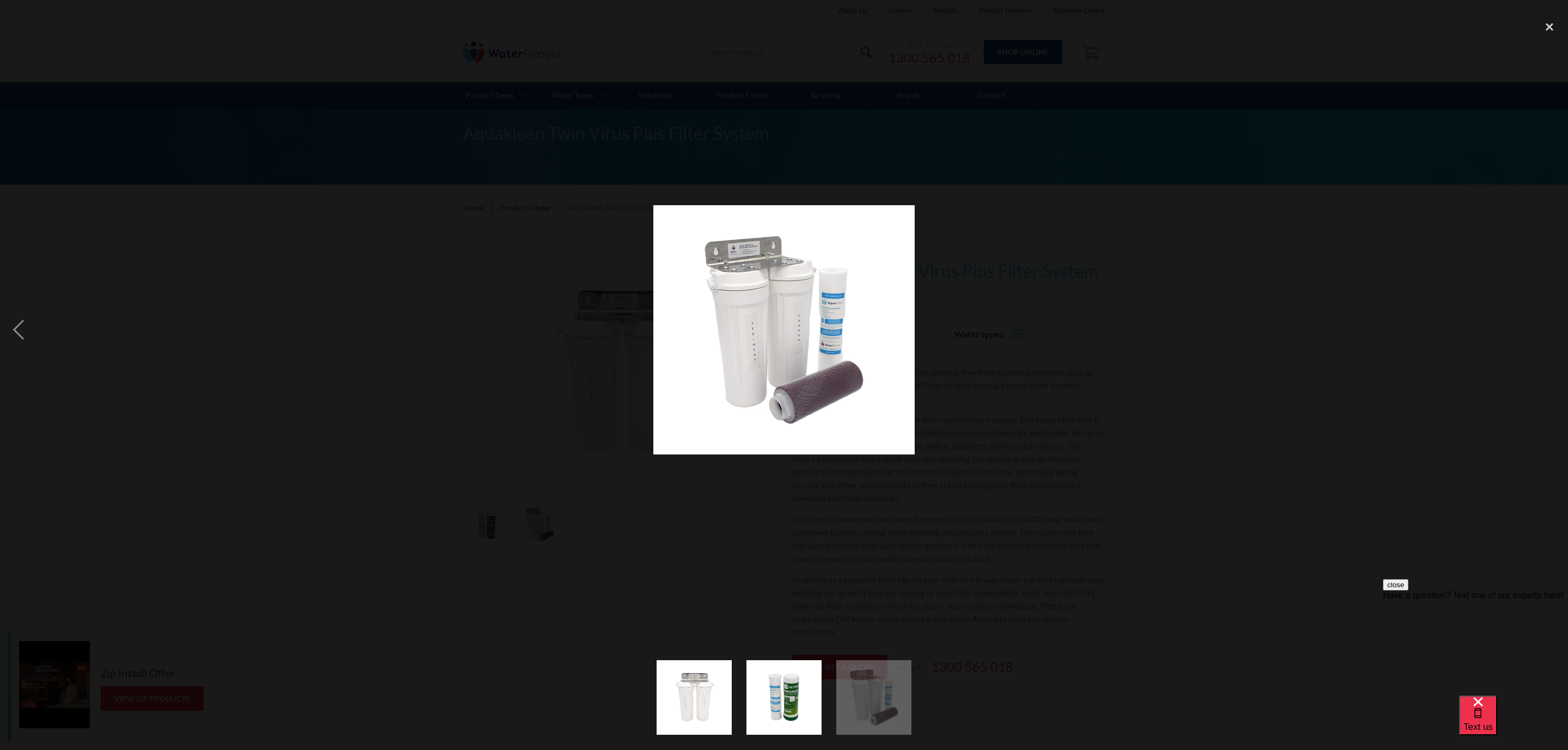
click at [359, 398] on div at bounding box center [784, 331] width 1568 height 631
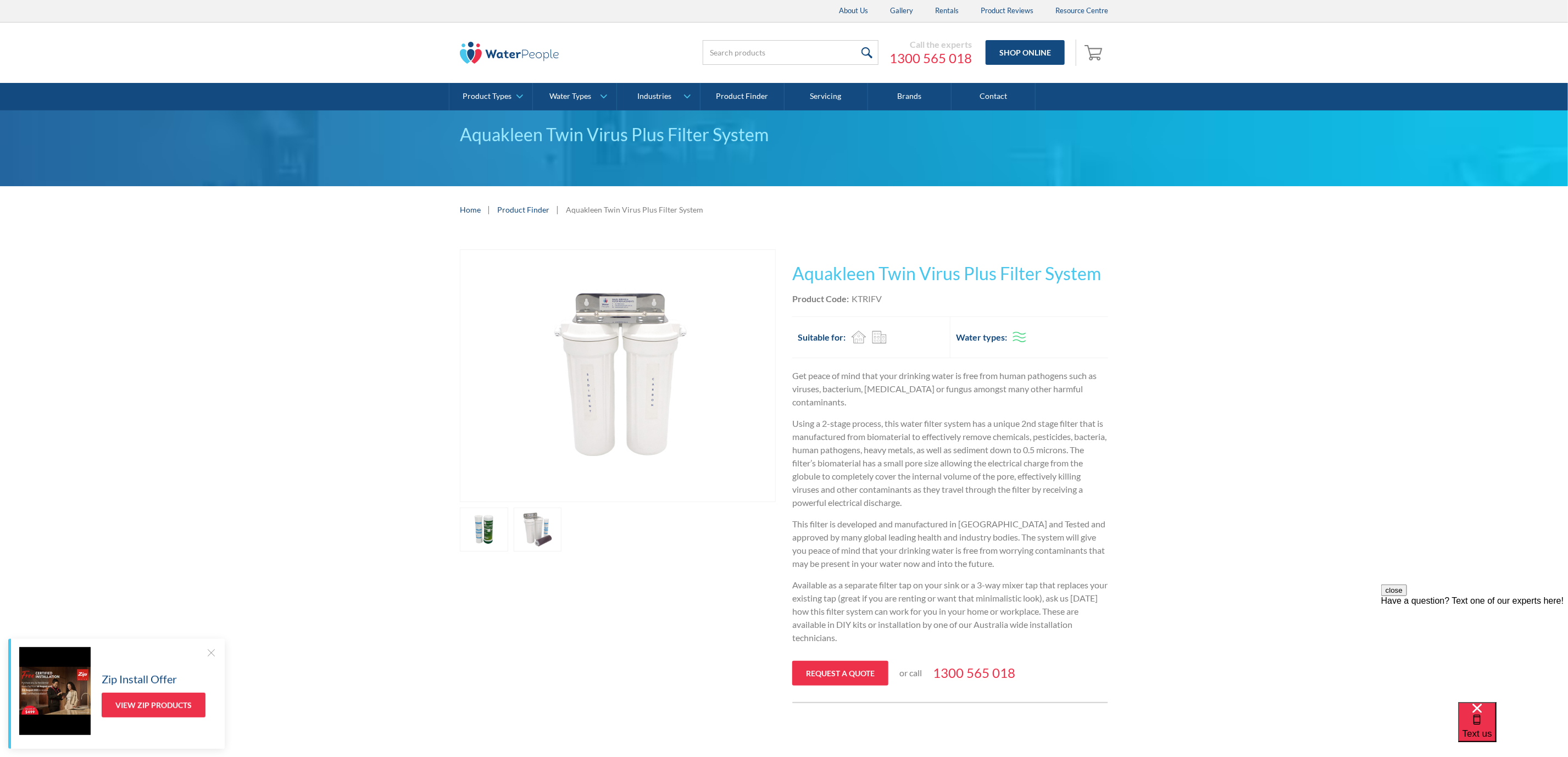
click at [498, 540] on link "open lightbox" at bounding box center [484, 530] width 48 height 44
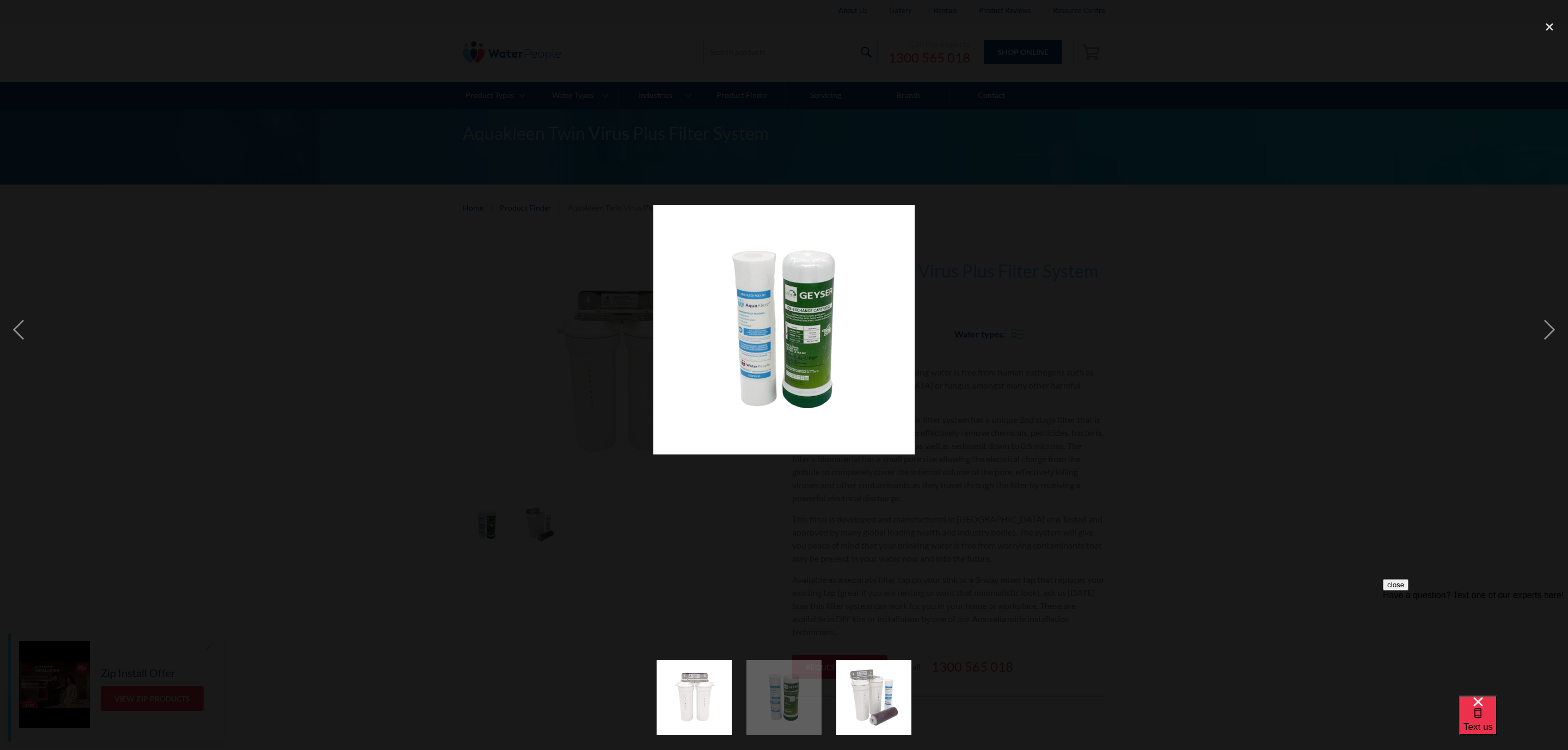
click at [343, 389] on div at bounding box center [784, 331] width 1568 height 631
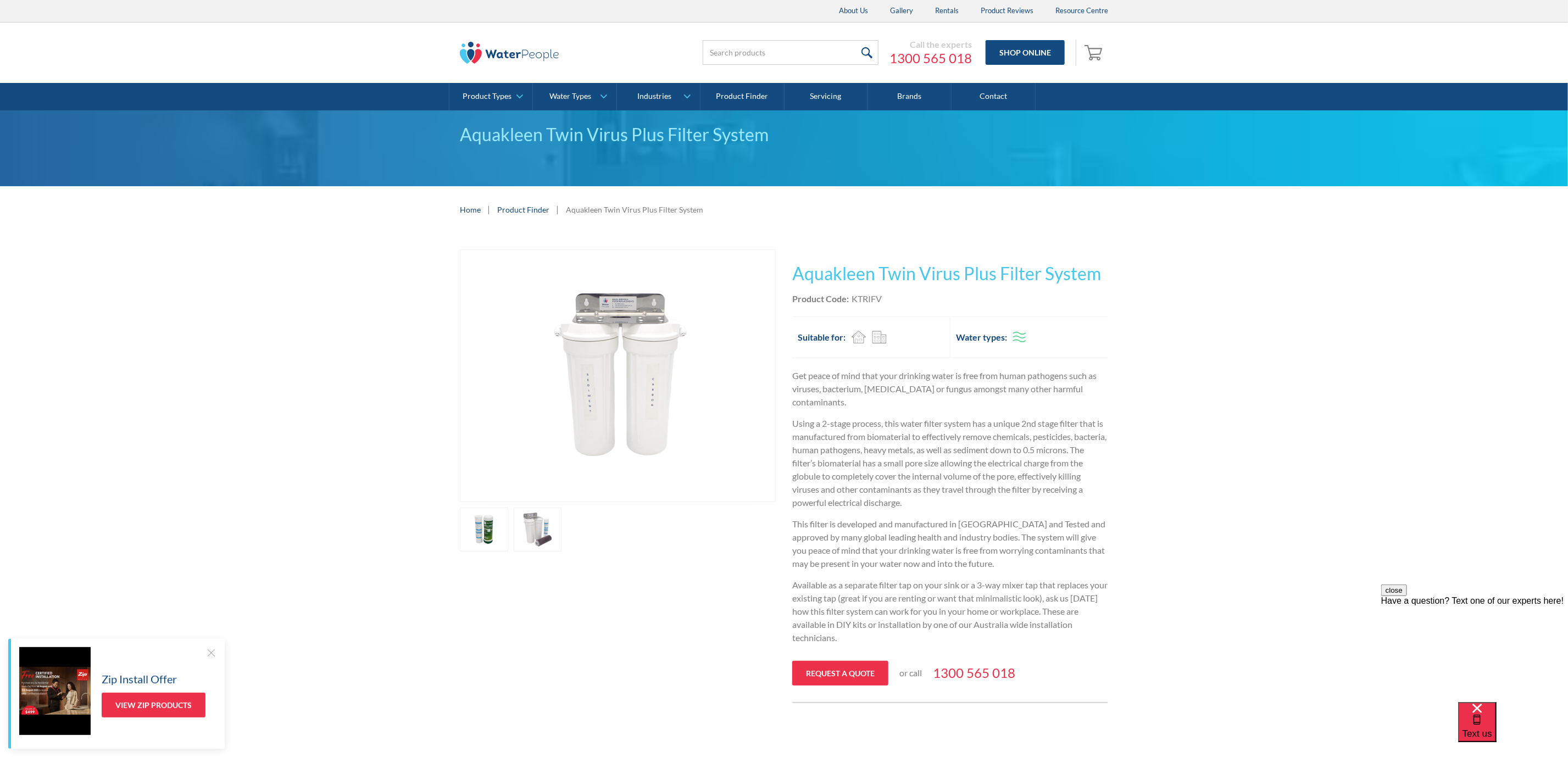
click at [508, 540] on link "open lightbox" at bounding box center [484, 530] width 48 height 44
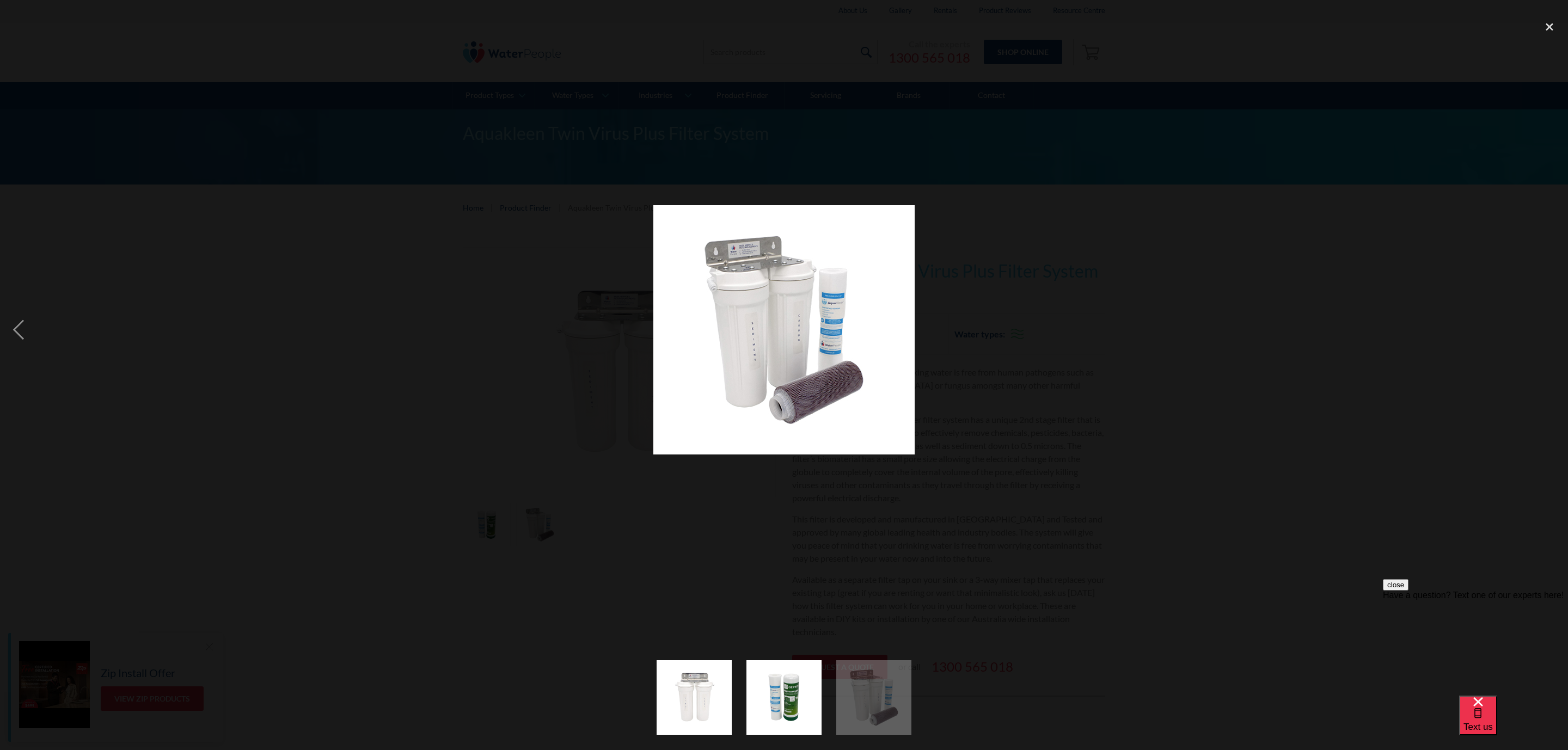
click at [374, 428] on div at bounding box center [784, 331] width 1568 height 631
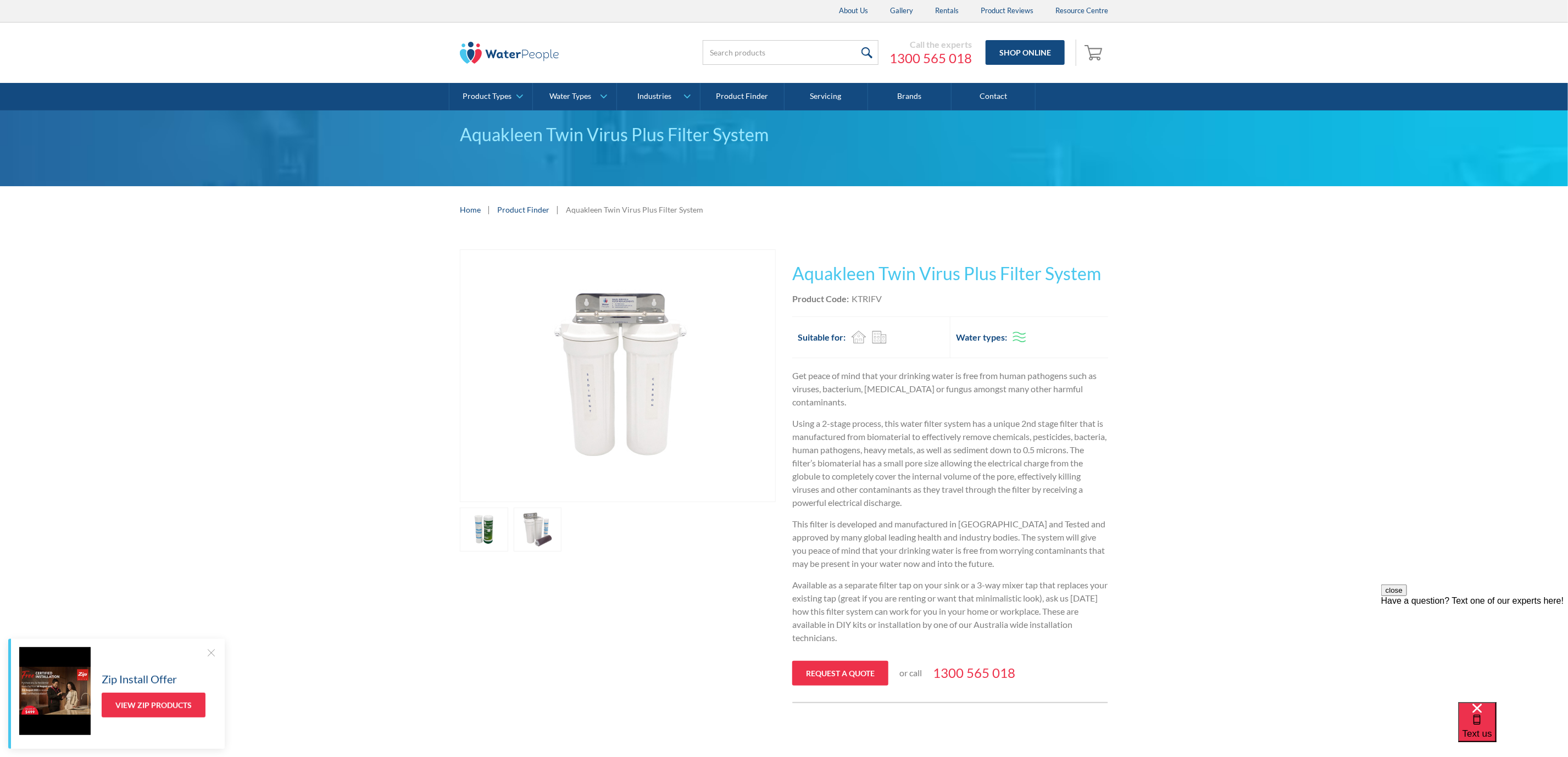
click at [212, 650] on div at bounding box center [211, 653] width 11 height 11
